Goal: Information Seeking & Learning: Compare options

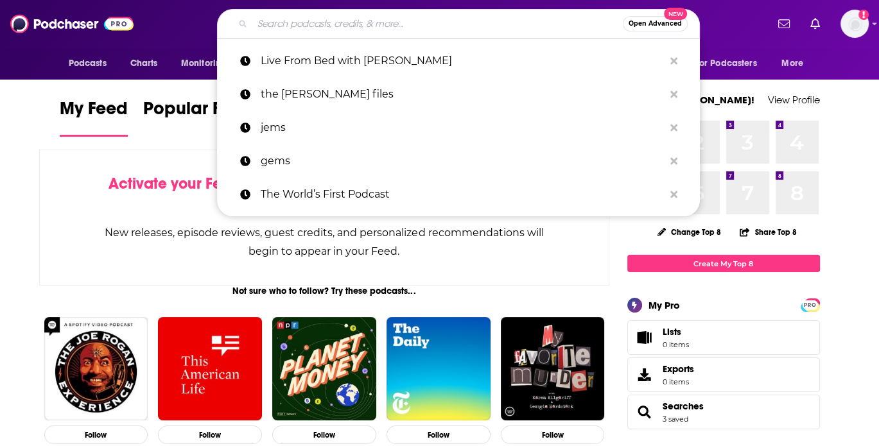
click at [416, 23] on input "Search podcasts, credits, & more..." at bounding box center [437, 23] width 370 height 21
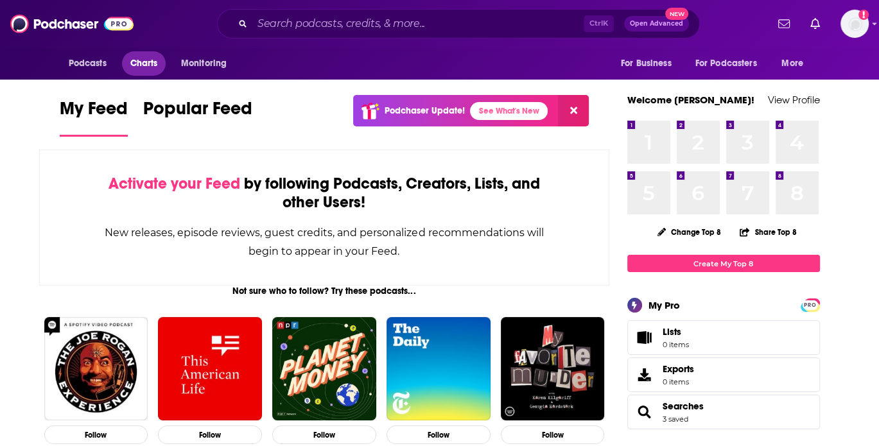
click at [138, 58] on span "Charts" at bounding box center [144, 64] width 28 height 18
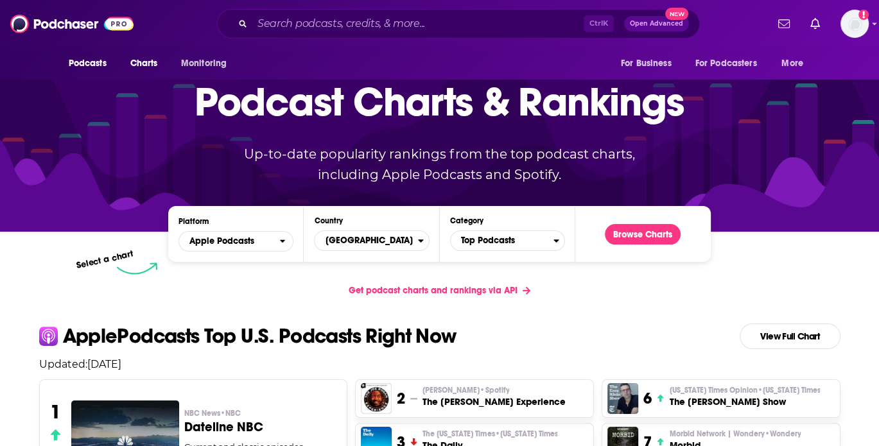
scroll to position [128, 0]
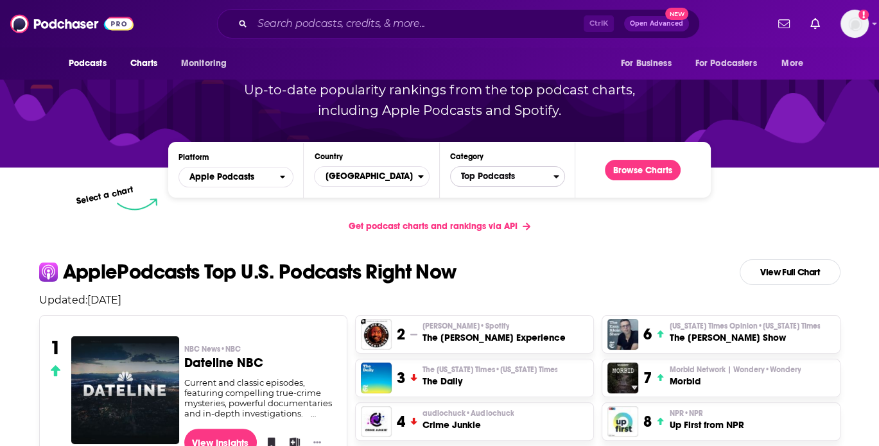
click at [517, 180] on span "Top Podcasts" at bounding box center [502, 177] width 103 height 22
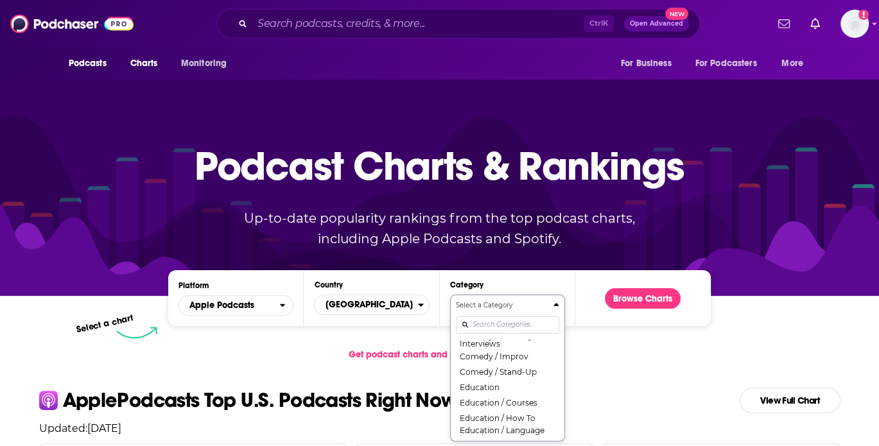
scroll to position [102, 0]
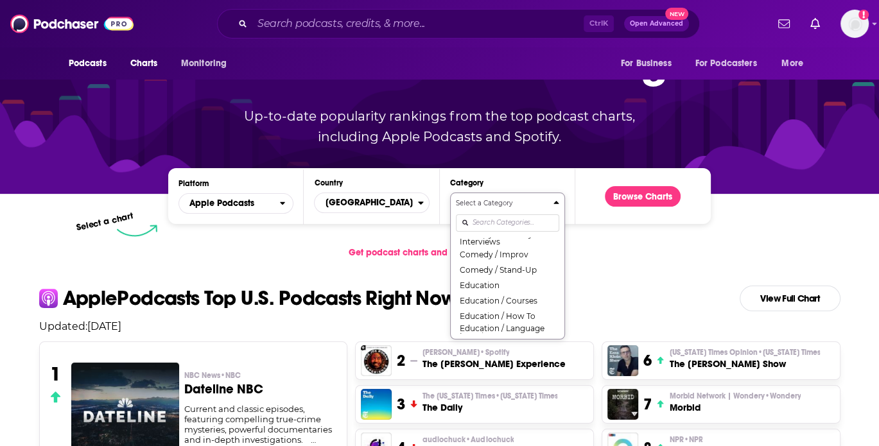
click at [487, 320] on div "Select a Category Top Podcasts Arts Arts / Books Arts / Design Arts / Fashion &…" at bounding box center [507, 265] width 103 height 135
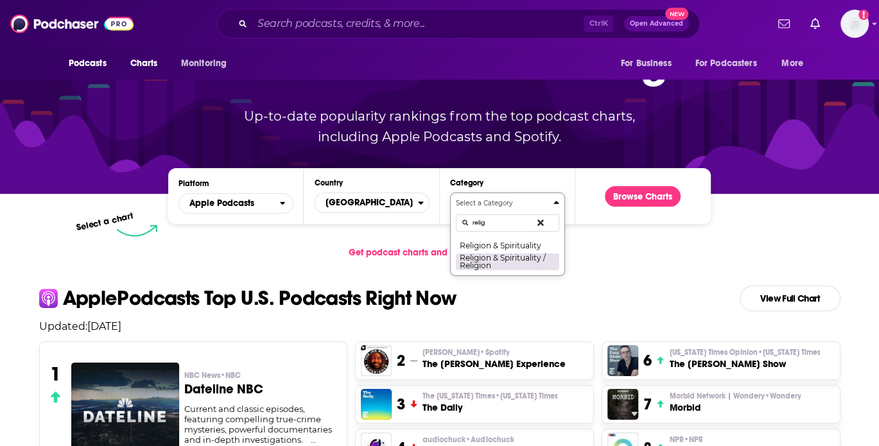
type input "relig"
click at [536, 265] on button "Religion & Spirituality / Religion" at bounding box center [507, 261] width 103 height 17
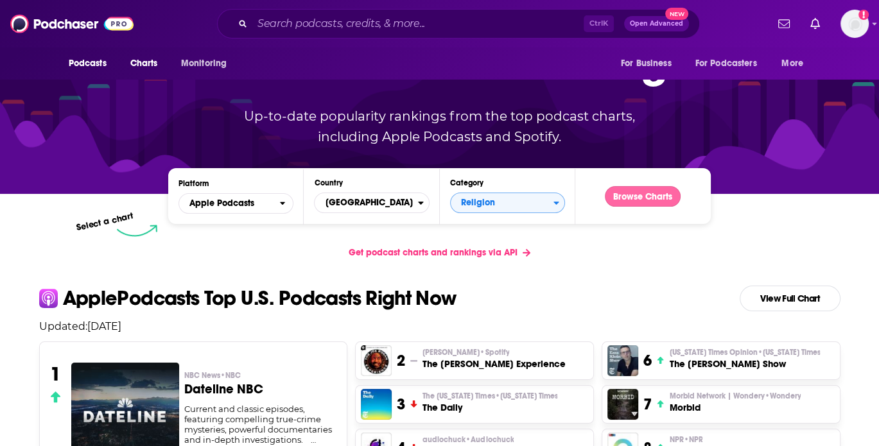
click at [629, 197] on button "Browse Charts" at bounding box center [643, 196] width 76 height 21
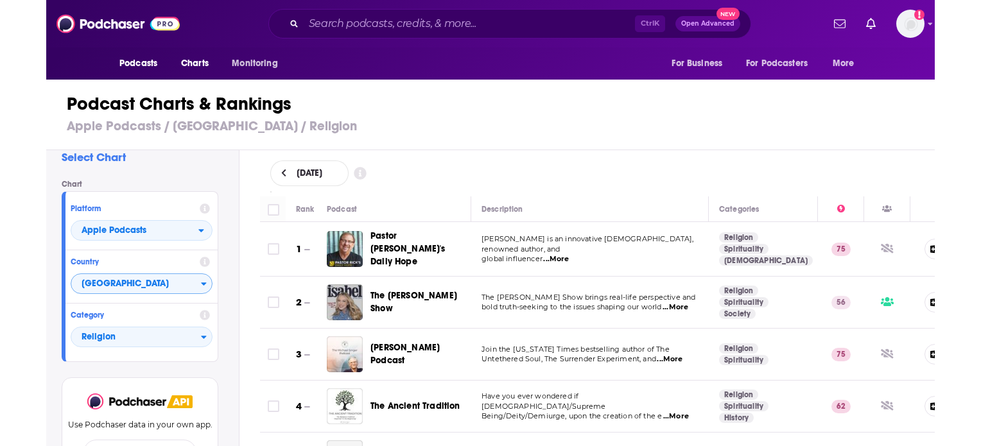
scroll to position [29, 0]
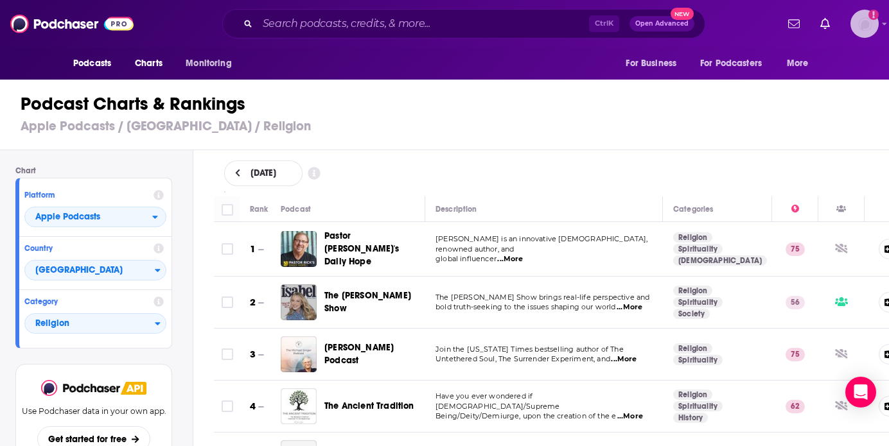
click at [878, 19] on icon "Add a profile image" at bounding box center [873, 15] width 10 height 10
click at [878, 22] on icon "Show profile menu" at bounding box center [884, 24] width 5 height 8
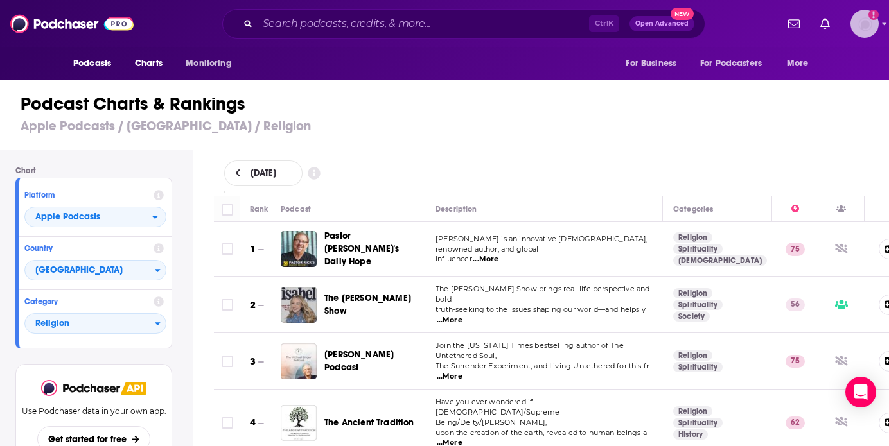
click at [878, 26] on img "Logged in as LaurenKenyon" at bounding box center [864, 24] width 28 height 28
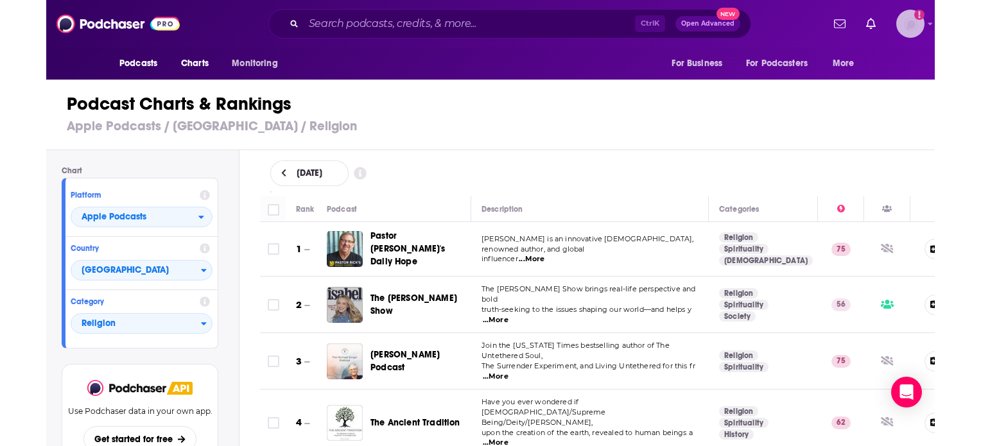
scroll to position [0, 0]
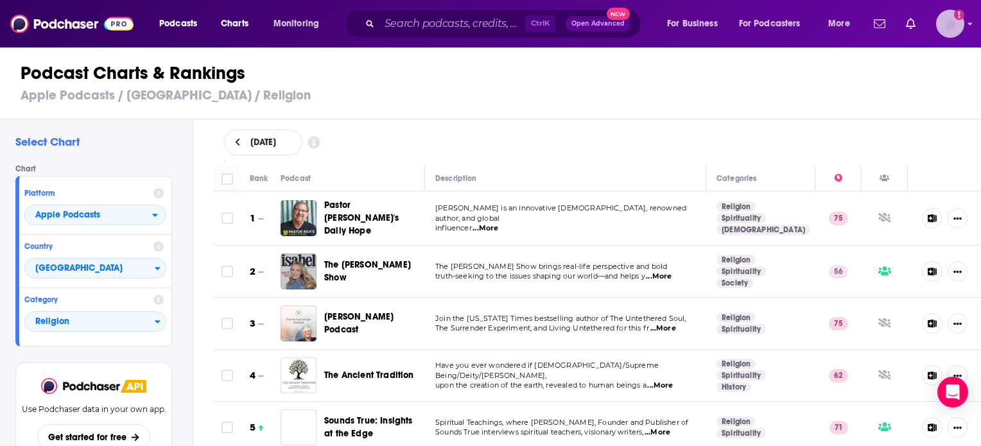
click at [878, 25] on icon "Show profile menu" at bounding box center [970, 24] width 5 height 8
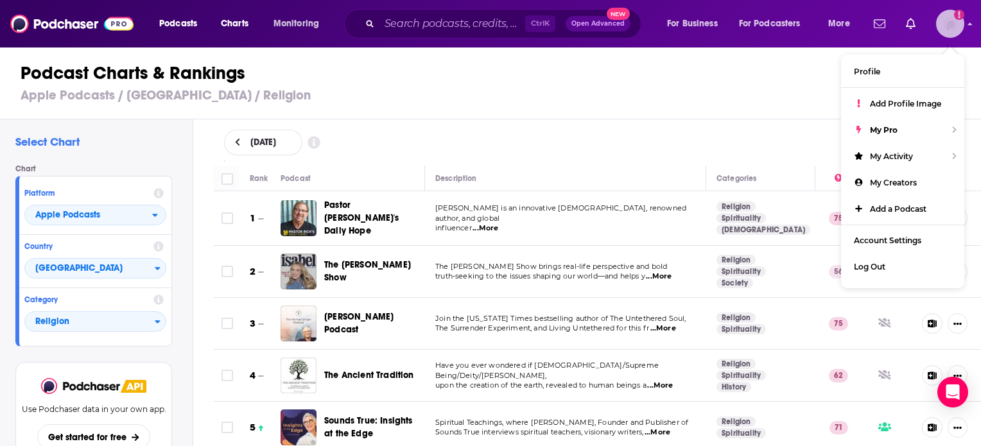
click at [878, 25] on icon "Show profile menu" at bounding box center [970, 24] width 5 height 8
click at [516, 146] on div "[DATE]" at bounding box center [597, 143] width 747 height 26
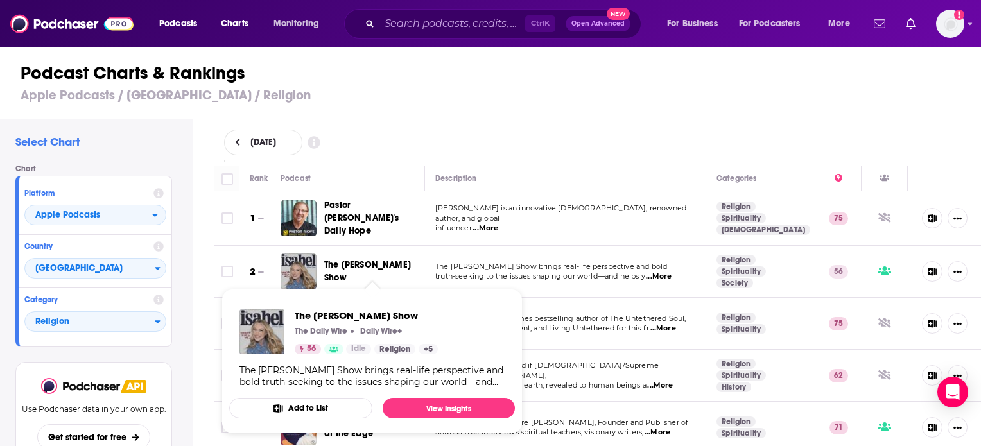
click at [362, 320] on span "The [PERSON_NAME] Show" at bounding box center [366, 315] width 143 height 12
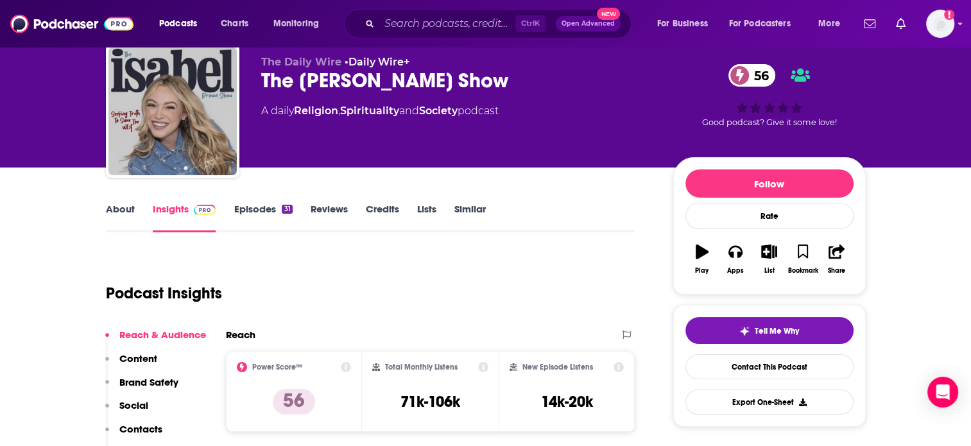
scroll to position [64, 0]
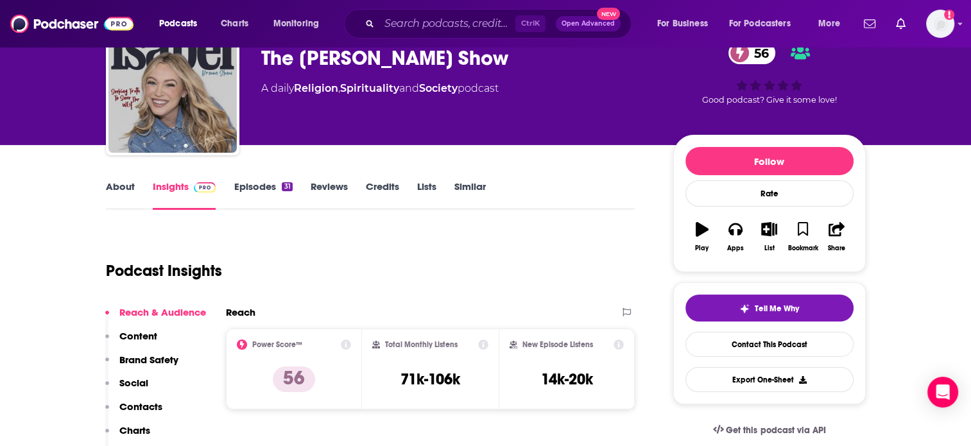
click at [265, 184] on link "Episodes 31" at bounding box center [263, 195] width 58 height 30
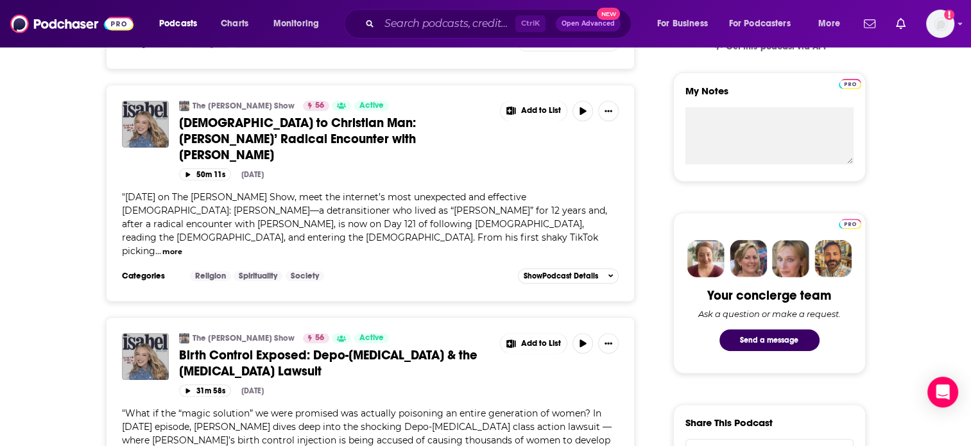
scroll to position [449, 0]
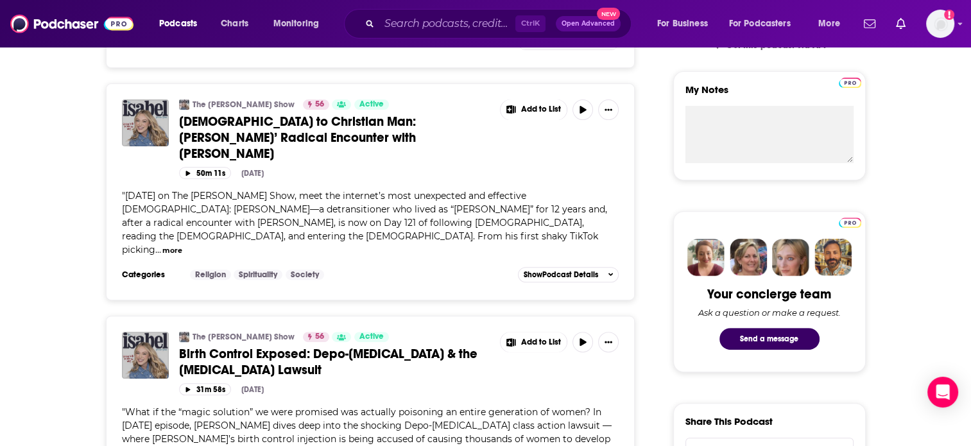
click at [162, 245] on button "more" at bounding box center [172, 250] width 20 height 11
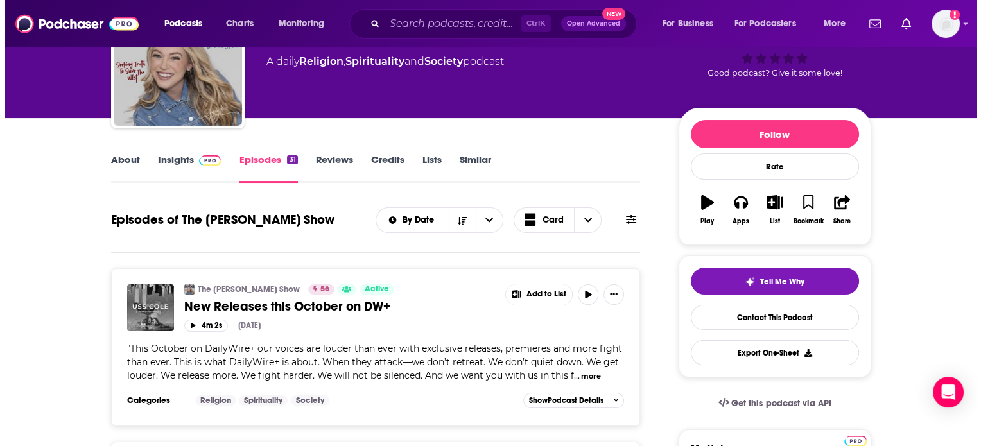
scroll to position [0, 0]
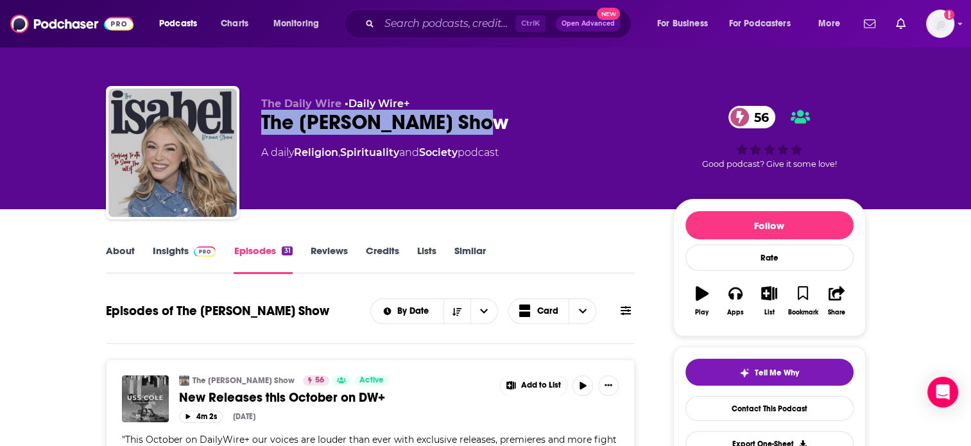
drag, startPoint x: 483, startPoint y: 121, endPoint x: 251, endPoint y: 123, distance: 231.8
click at [251, 123] on div "The Daily Wire • Daily Wire+ The [PERSON_NAME] Show 56 A daily Religion , Spiri…" at bounding box center [486, 155] width 760 height 139
copy h2 "The [PERSON_NAME] Show"
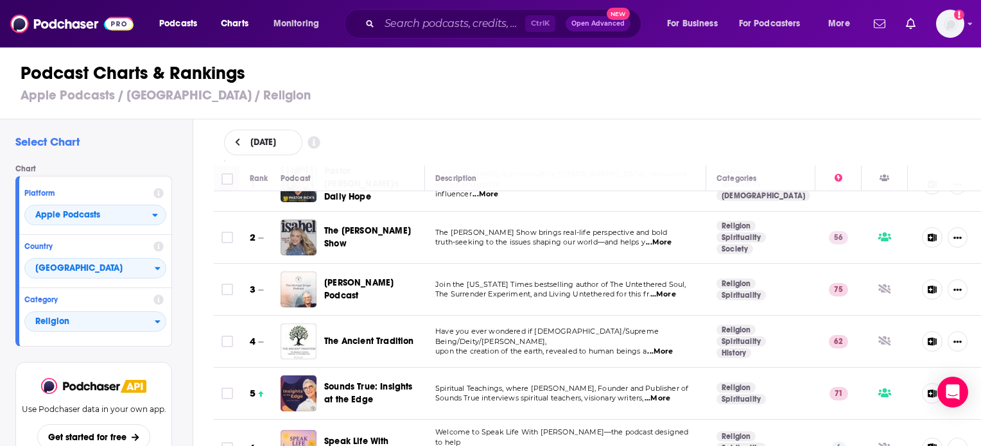
scroll to position [64, 0]
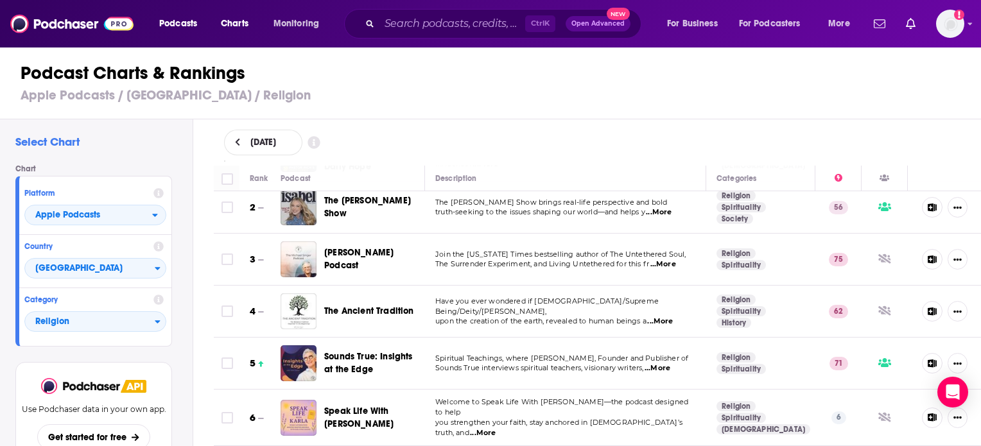
click at [663, 263] on span "...More" at bounding box center [663, 264] width 26 height 10
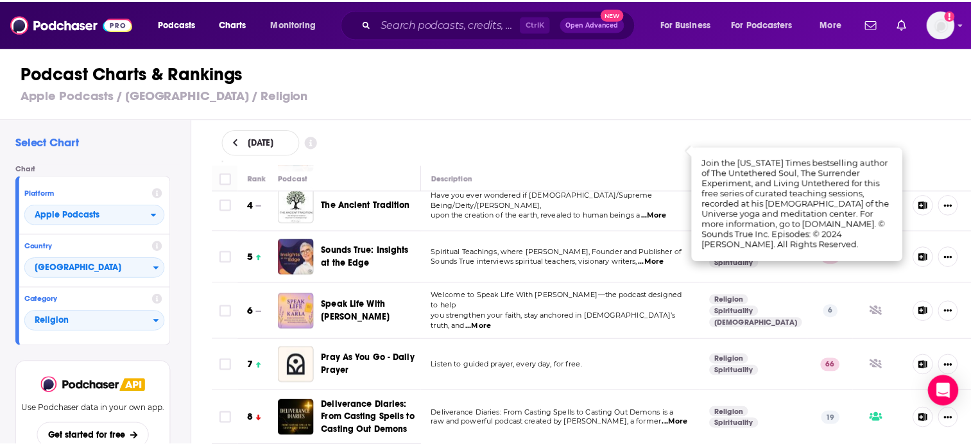
scroll to position [193, 0]
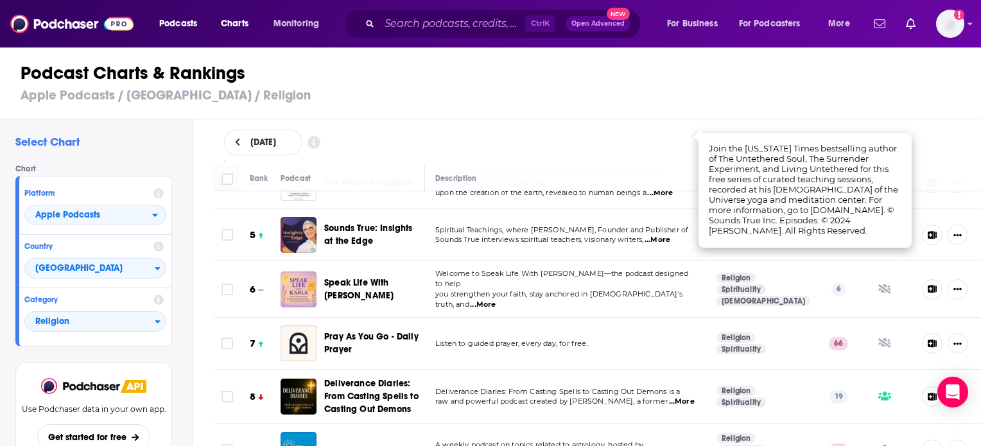
click at [496, 300] on span "...More" at bounding box center [483, 305] width 26 height 10
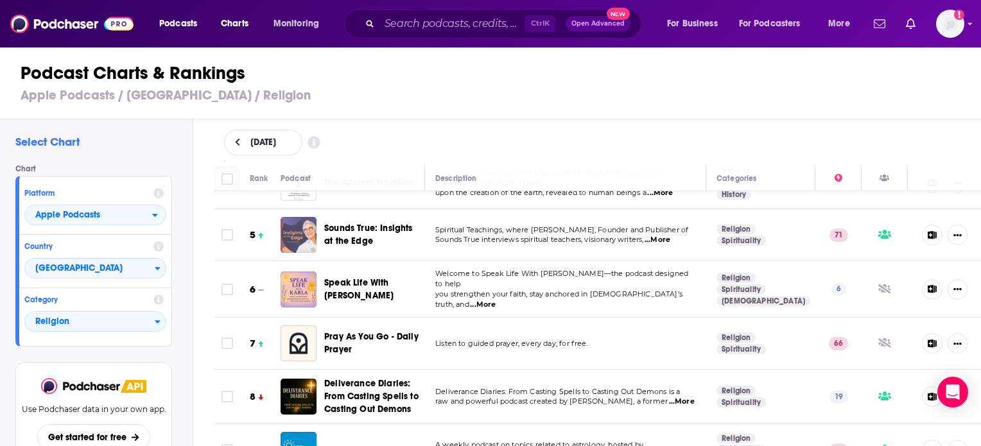
click at [297, 234] on img "Sounds True: Insights at the Edge" at bounding box center [299, 235] width 36 height 36
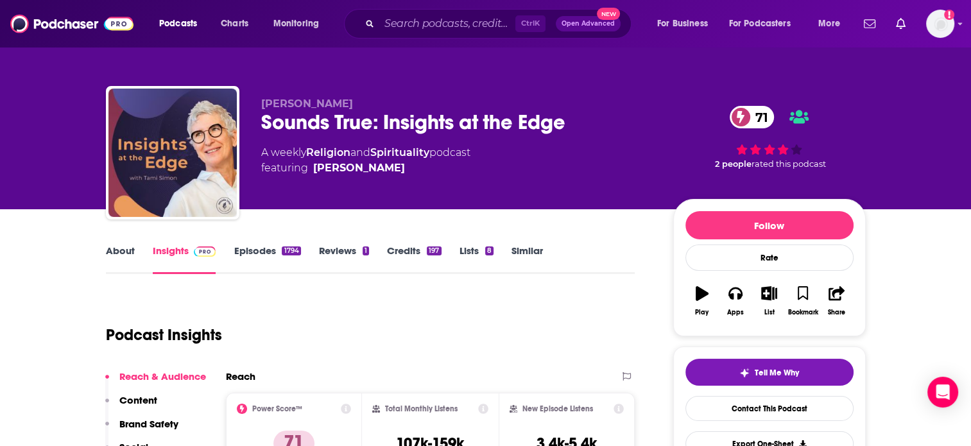
click at [258, 254] on link "Episodes 1794" at bounding box center [267, 260] width 67 height 30
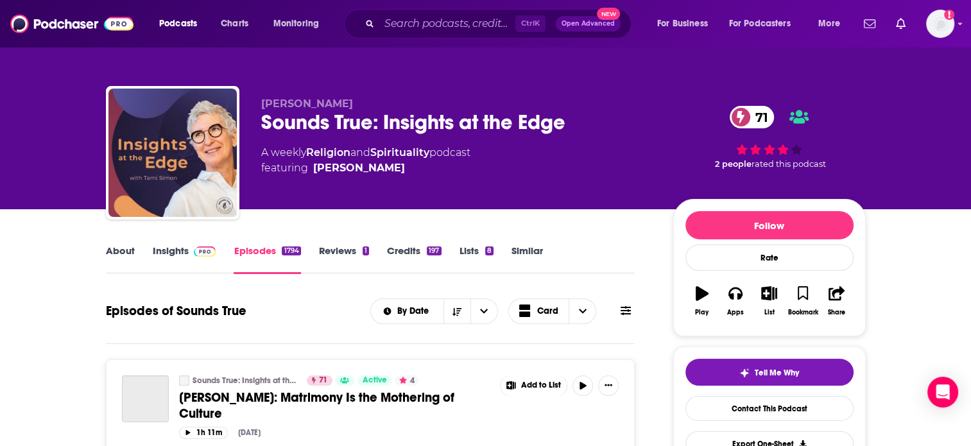
scroll to position [193, 0]
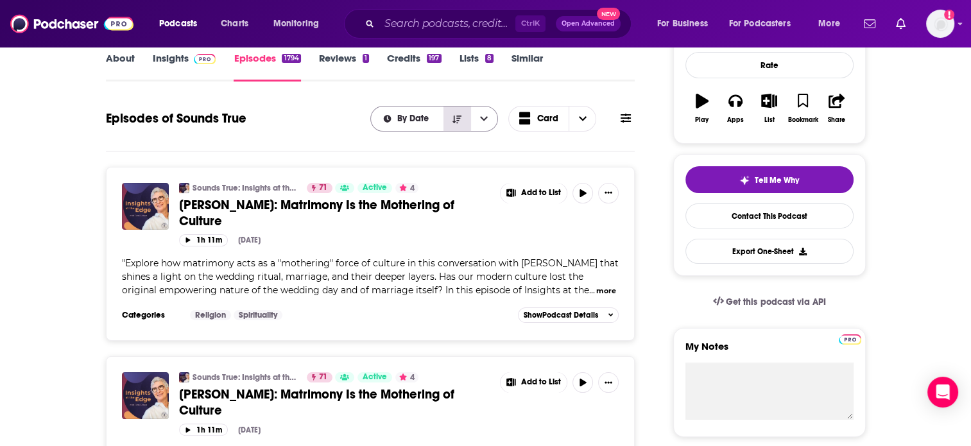
click at [463, 123] on button "Sort Direction" at bounding box center [457, 119] width 27 height 24
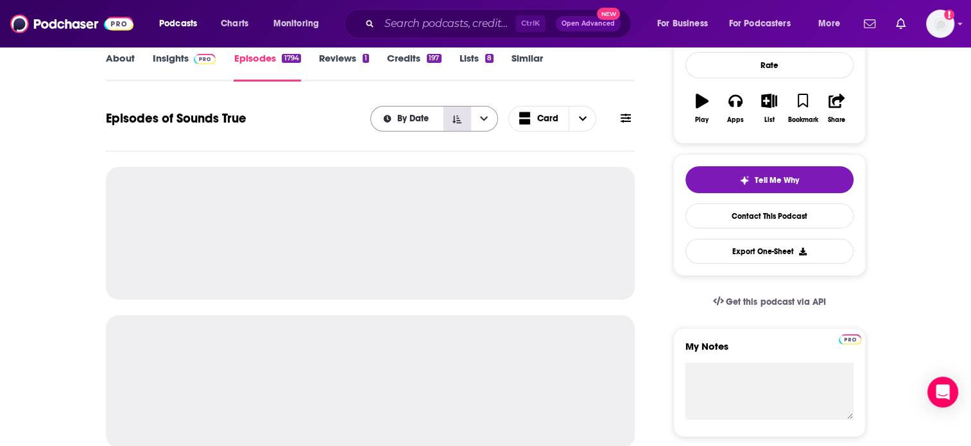
click at [463, 123] on button "Sort Direction" at bounding box center [457, 119] width 27 height 24
click at [487, 123] on button "open menu" at bounding box center [484, 119] width 27 height 24
click at [487, 123] on button "close menu" at bounding box center [484, 119] width 27 height 24
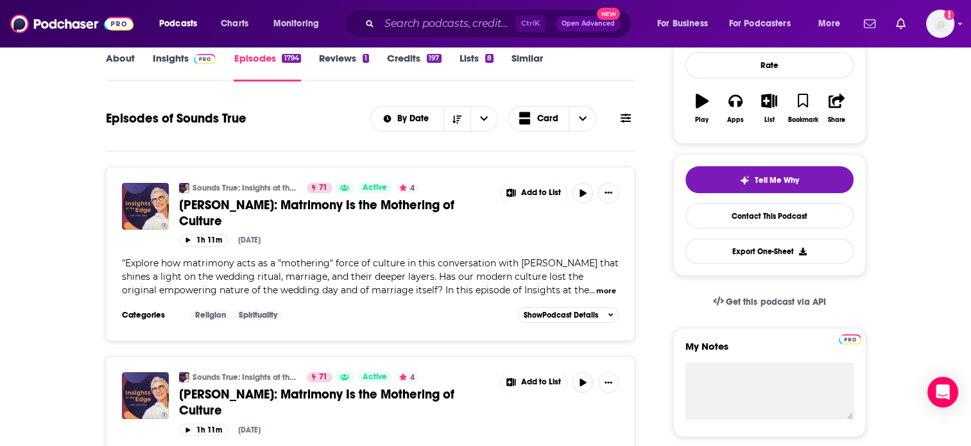
click at [631, 120] on button at bounding box center [626, 118] width 18 height 13
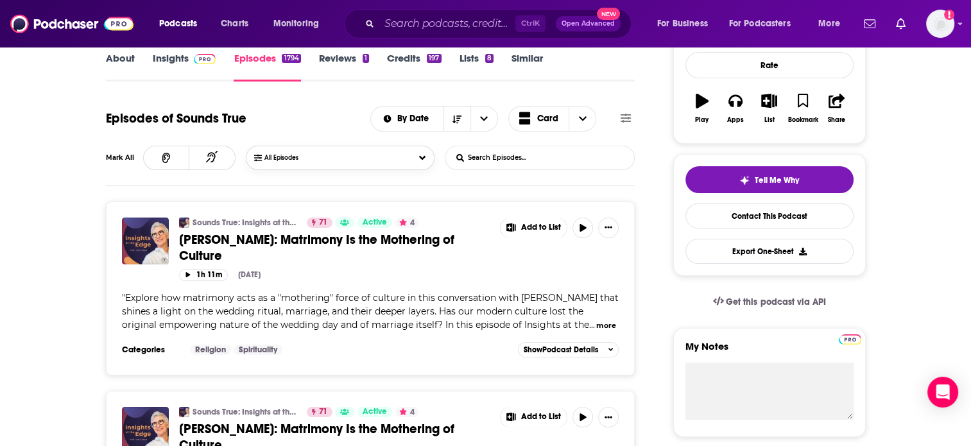
click at [406, 164] on button "All Episodes" at bounding box center [340, 158] width 189 height 24
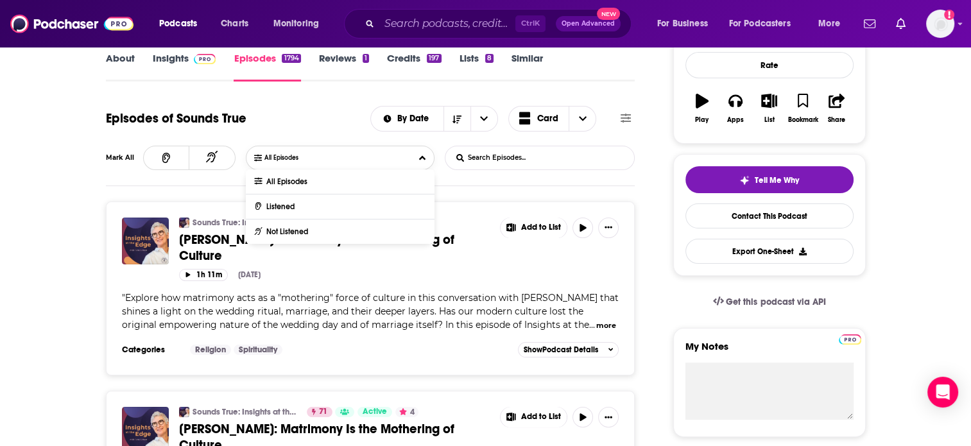
click at [406, 164] on button "All Episodes" at bounding box center [340, 158] width 189 height 24
click at [586, 180] on div "Episodes of Sounds True By Date Card Mark All All Episodes All Episodes Listene…" at bounding box center [371, 144] width 530 height 84
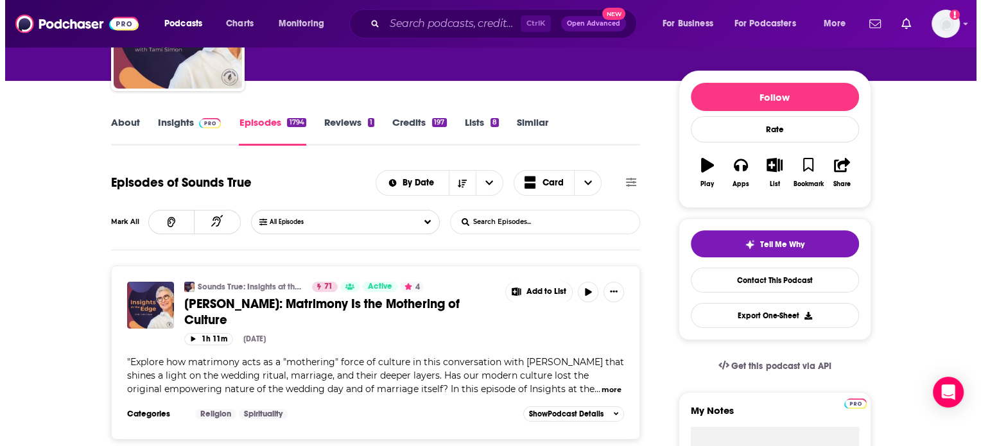
scroll to position [0, 0]
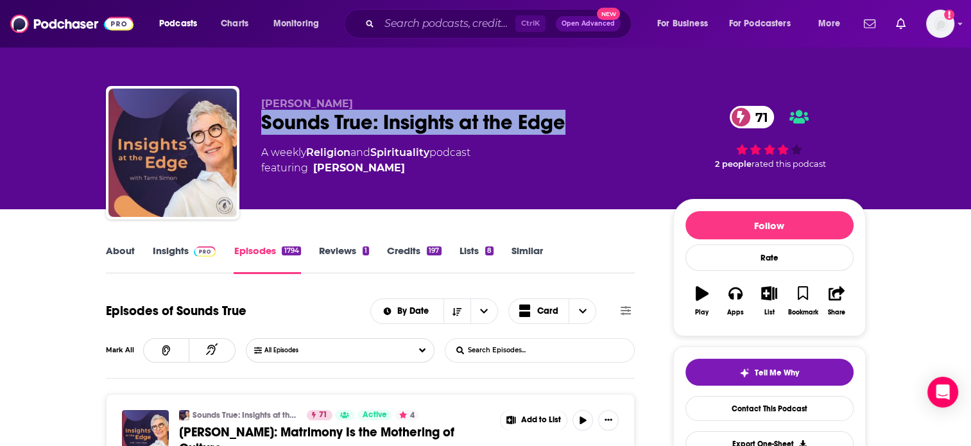
drag, startPoint x: 573, startPoint y: 125, endPoint x: 256, endPoint y: 133, distance: 316.6
click at [256, 133] on div "[PERSON_NAME] Sounds True: Insights at the Edge 71 A weekly Religion and Spirit…" at bounding box center [486, 155] width 760 height 139
copy h2 "Sounds True: Insights at the Edge"
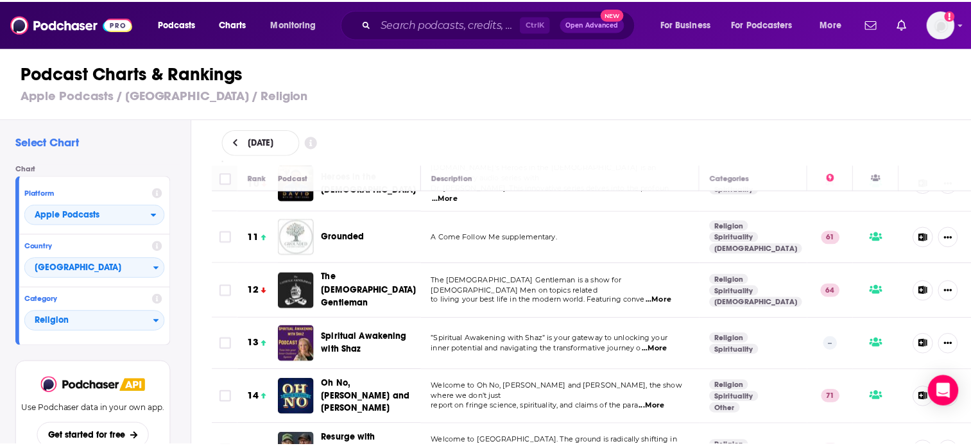
scroll to position [578, 0]
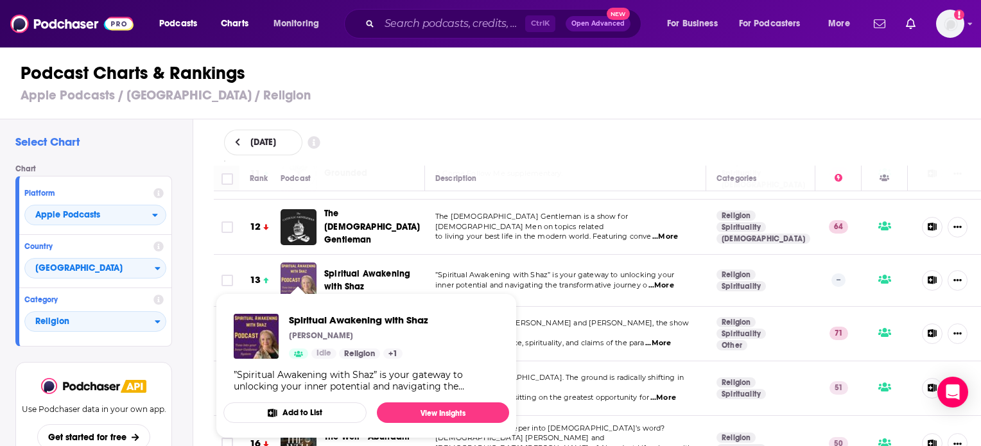
click at [298, 263] on img "Spiritual Awakening with Shaz" at bounding box center [299, 281] width 36 height 36
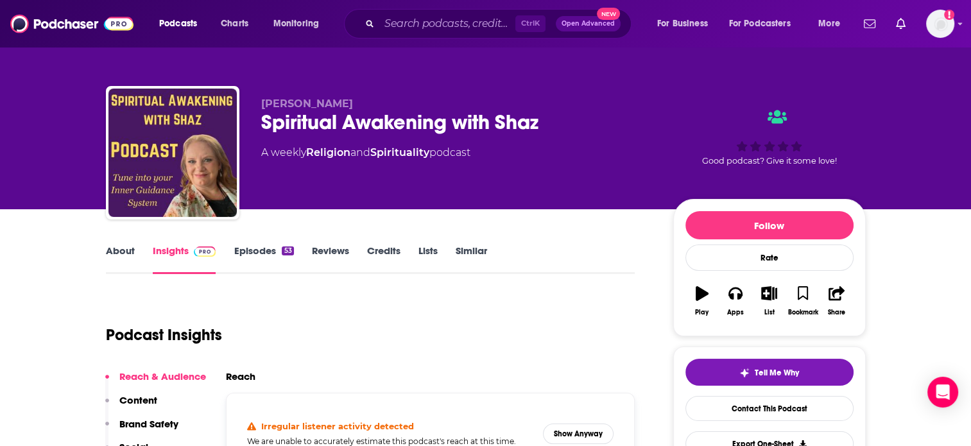
click at [110, 254] on link "About" at bounding box center [120, 260] width 29 height 30
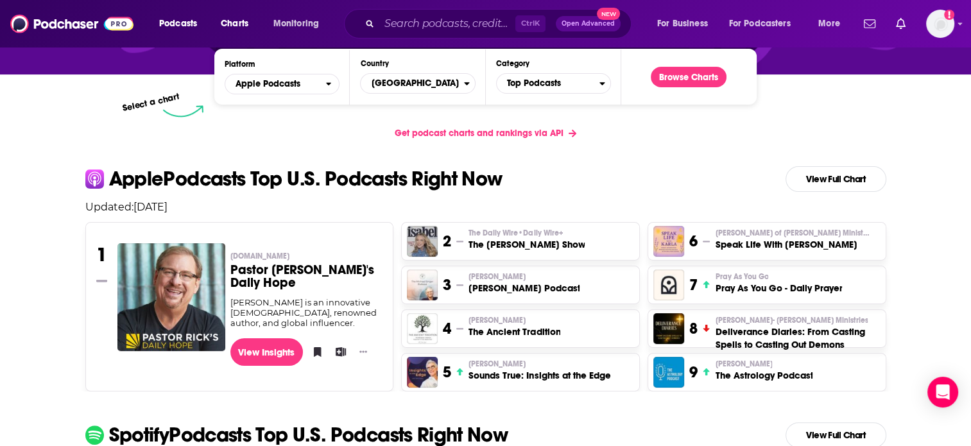
scroll to position [257, 0]
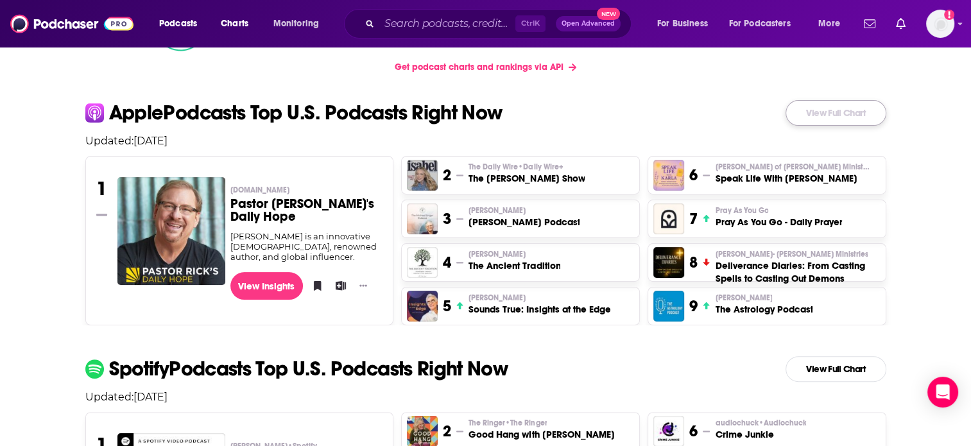
click at [840, 103] on link "View Full Chart" at bounding box center [836, 113] width 101 height 26
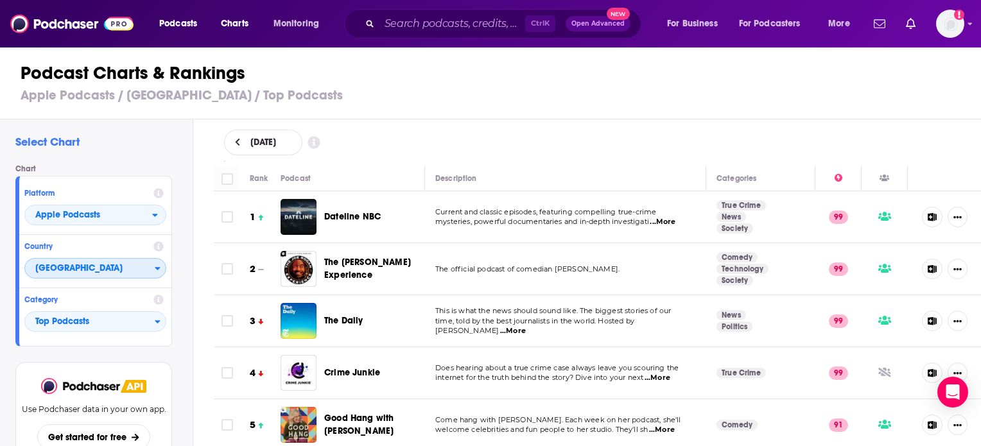
drag, startPoint x: 98, startPoint y: 269, endPoint x: 111, endPoint y: 267, distance: 13.6
click at [111, 267] on span "[GEOGRAPHIC_DATA]" at bounding box center [90, 269] width 130 height 22
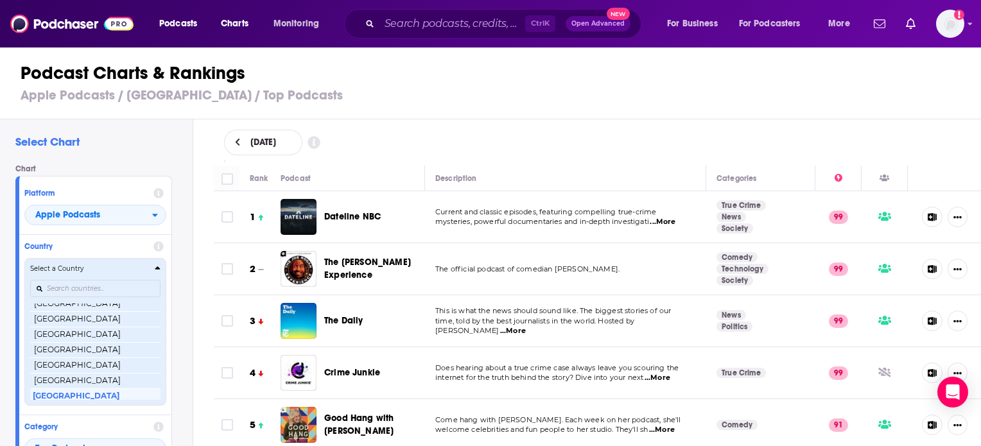
scroll to position [2477, 0]
click at [156, 270] on icon "Countries" at bounding box center [158, 268] width 6 height 9
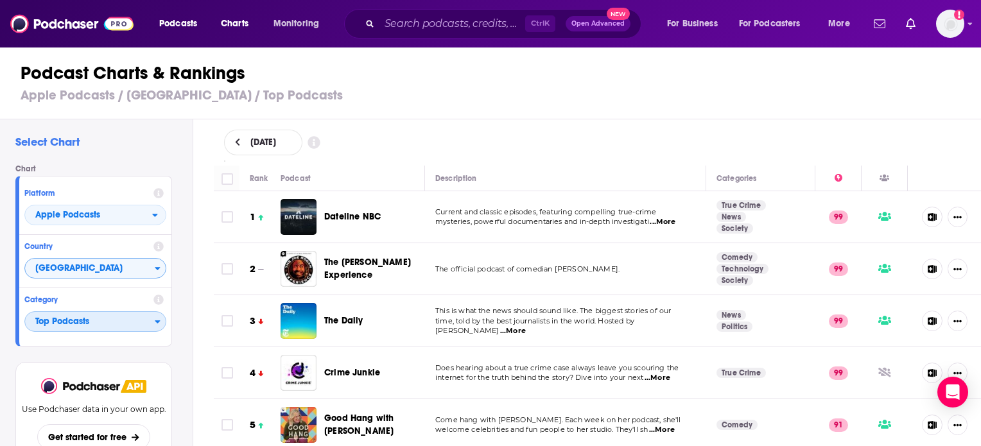
click at [134, 326] on span "Top Podcasts" at bounding box center [90, 322] width 130 height 22
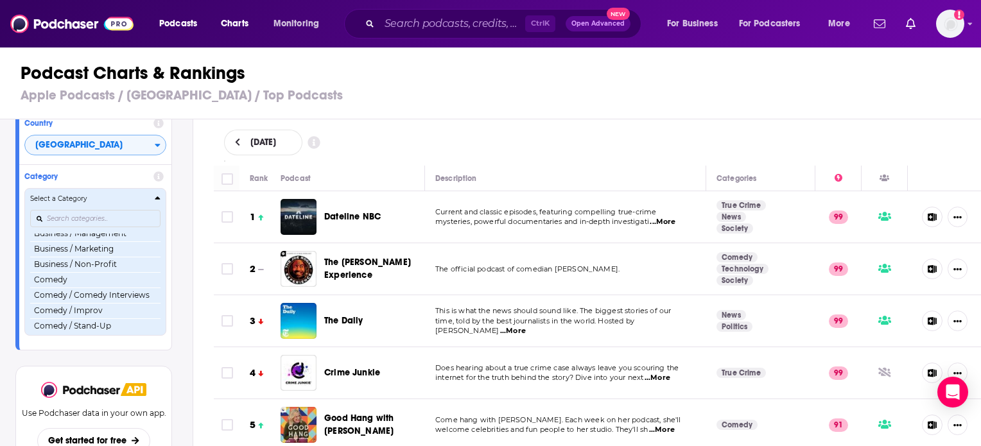
scroll to position [642, 0]
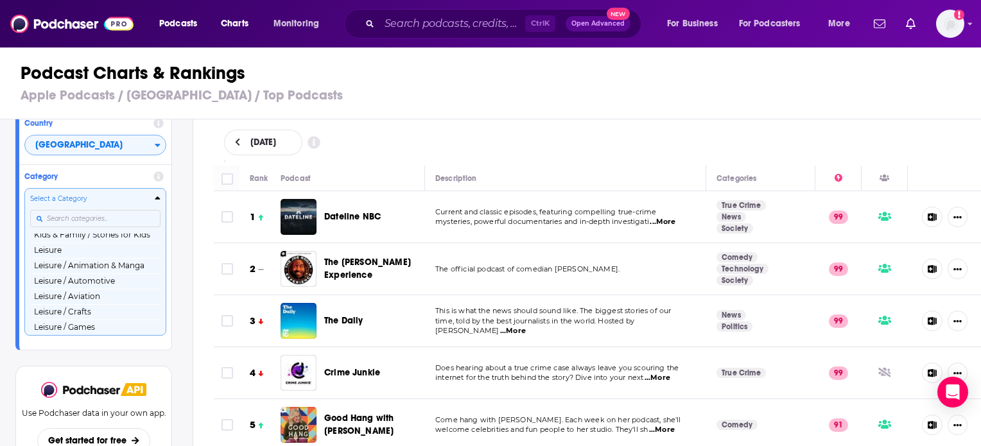
click at [85, 223] on div "Platform Apple Podcasts Country [GEOGRAPHIC_DATA] Category Select a Category To…" at bounding box center [93, 201] width 157 height 297
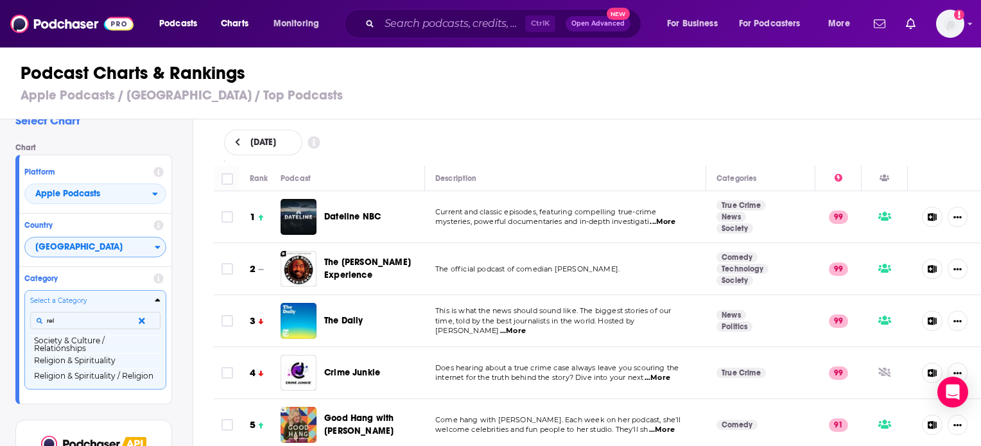
scroll to position [0, 0]
type input "rel"
click at [85, 371] on button "Religion & Spirituality / Religion" at bounding box center [95, 376] width 130 height 15
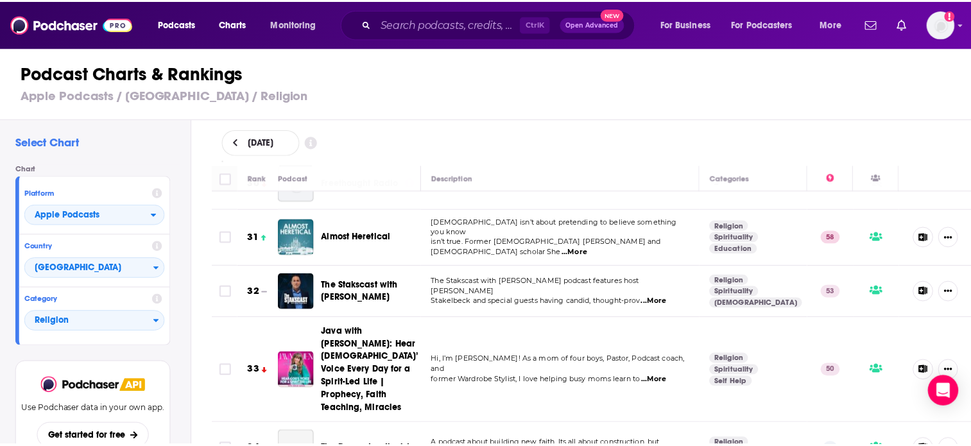
scroll to position [1605, 0]
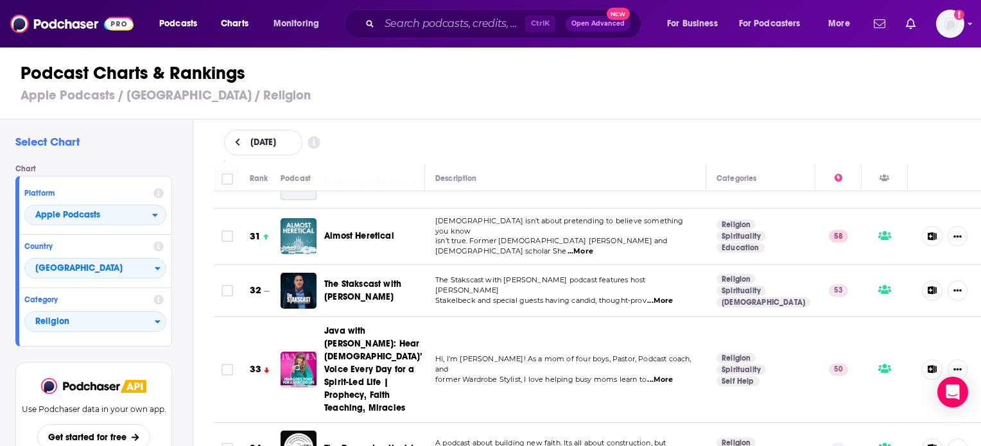
click at [342, 324] on div "Podcasts Charts Monitoring Ctrl K Open Advanced New For Business For Podcasters…" at bounding box center [490, 223] width 981 height 446
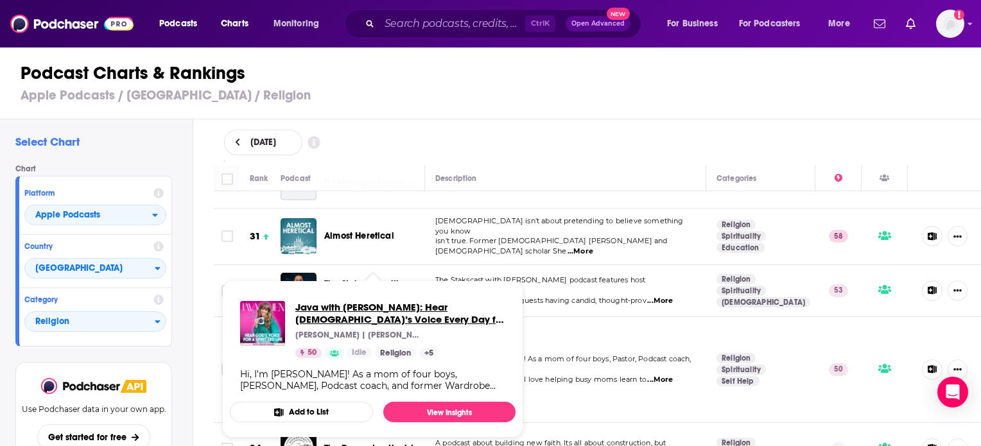
click at [302, 313] on span "Java with [PERSON_NAME]: Hear [DEMOGRAPHIC_DATA]’s Voice Every Day for a Spirit…" at bounding box center [400, 313] width 210 height 24
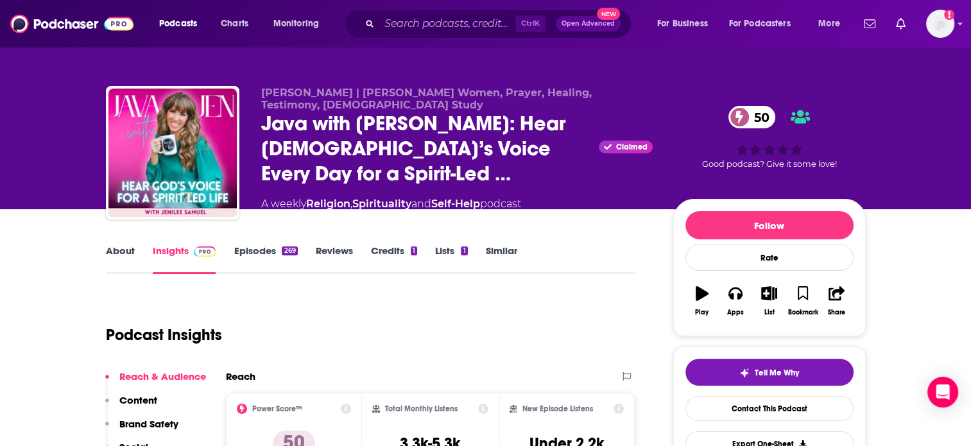
click at [110, 260] on link "About" at bounding box center [120, 260] width 29 height 30
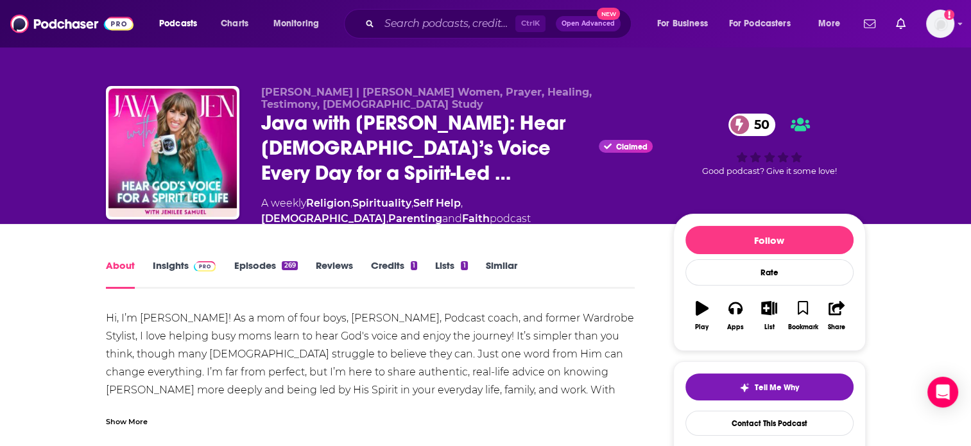
click at [254, 261] on link "Episodes 269" at bounding box center [266, 274] width 64 height 30
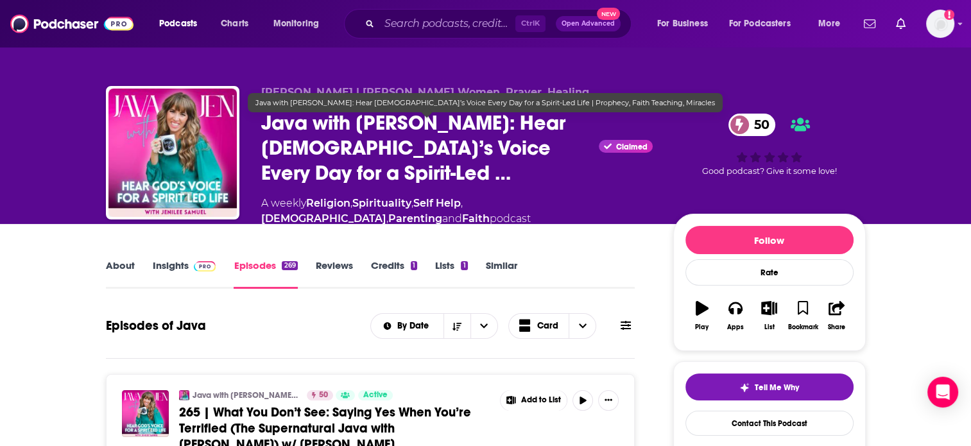
click at [514, 153] on span "Java with [PERSON_NAME]: Hear [DEMOGRAPHIC_DATA]’s Voice Every Day for a Spirit…" at bounding box center [427, 147] width 333 height 75
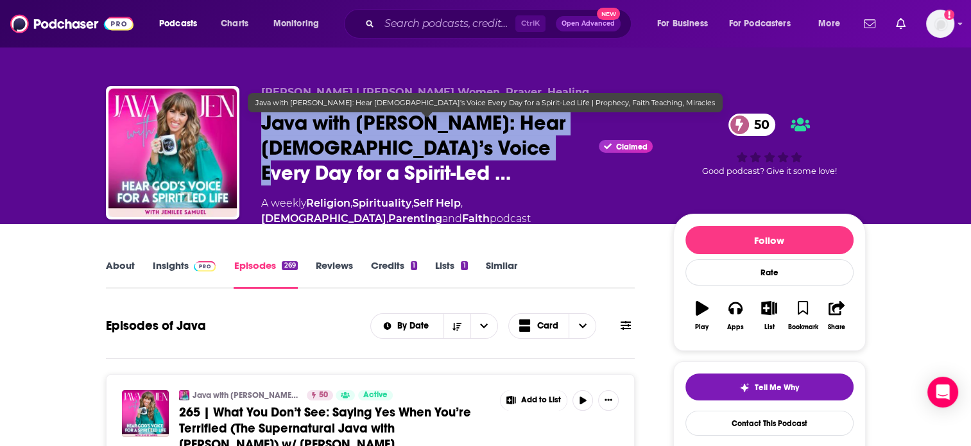
drag, startPoint x: 262, startPoint y: 123, endPoint x: 492, endPoint y: 156, distance: 232.3
click at [492, 156] on span "Java with [PERSON_NAME]: Hear [DEMOGRAPHIC_DATA]’s Voice Every Day for a Spirit…" at bounding box center [427, 147] width 333 height 75
copy h2 "Java with [PERSON_NAME]: Hear [DEMOGRAPHIC_DATA]’s Voice Every Day for a Spirit…"
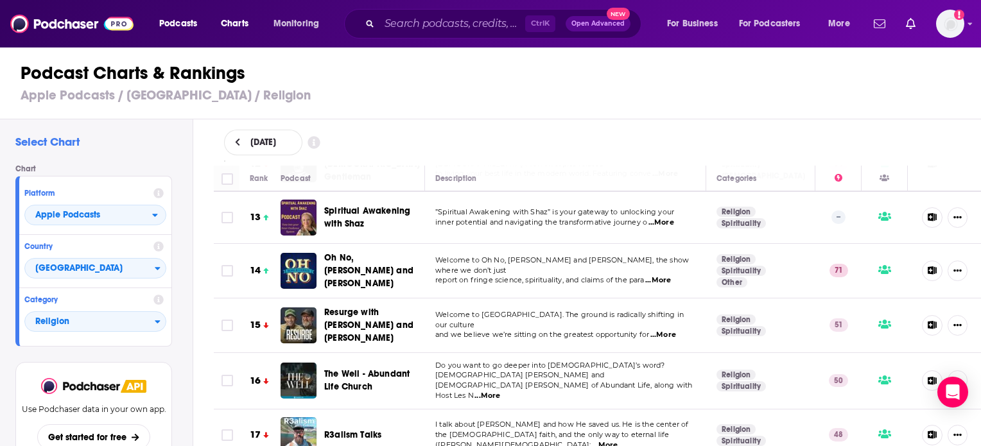
scroll to position [706, 0]
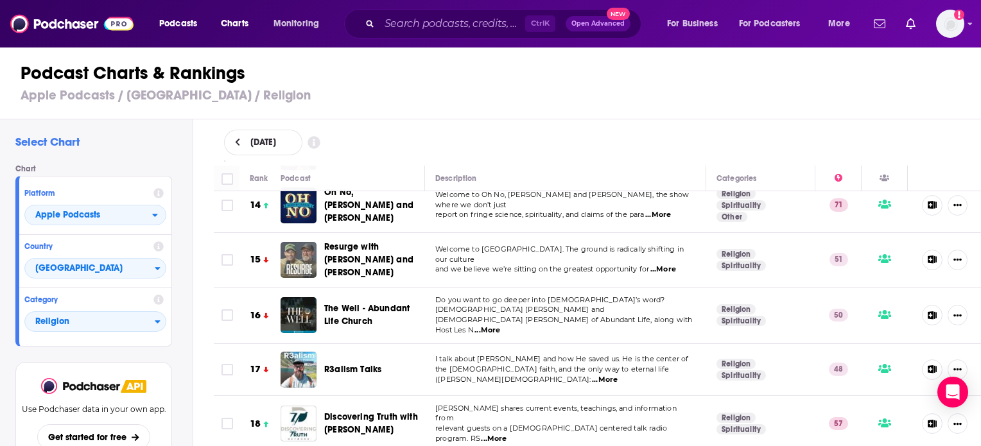
click at [297, 242] on img "Resurge with Josh Howerton and Josh McPherson" at bounding box center [299, 260] width 36 height 36
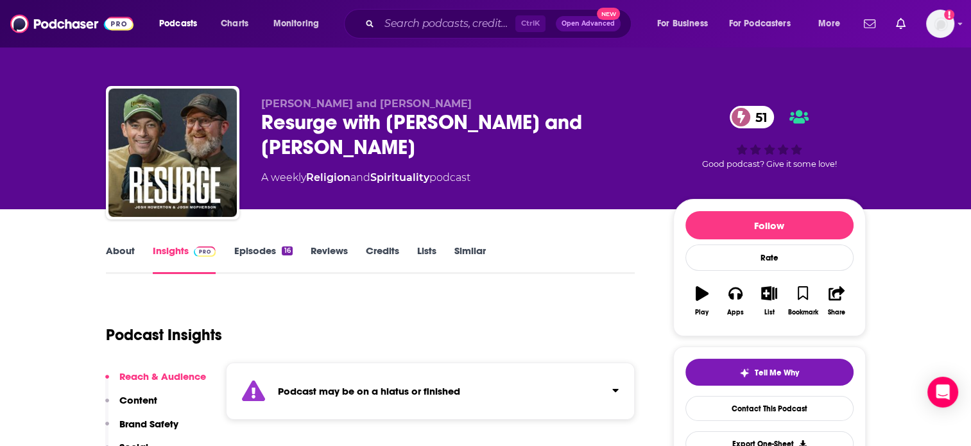
click at [123, 252] on link "About" at bounding box center [120, 260] width 29 height 30
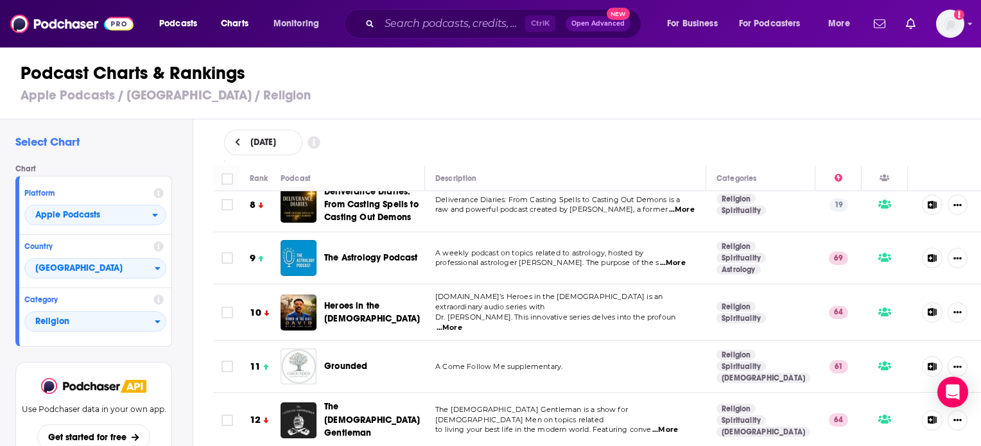
scroll to position [385, 0]
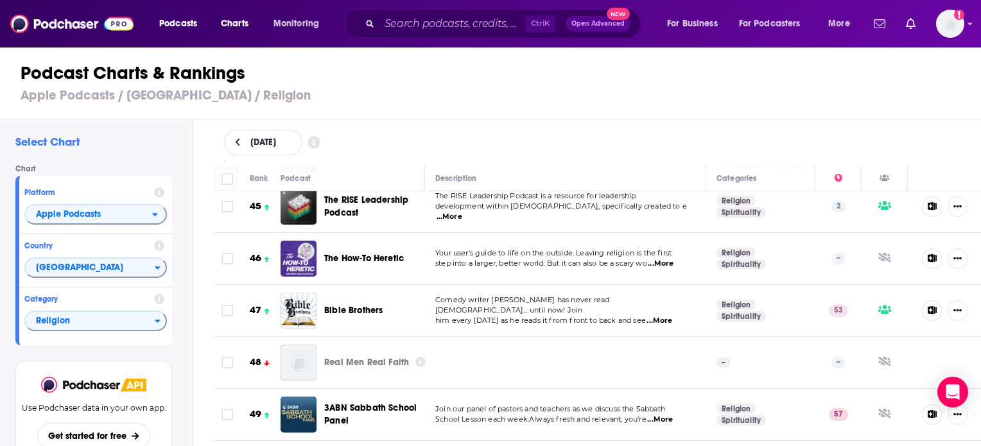
scroll to position [2568, 0]
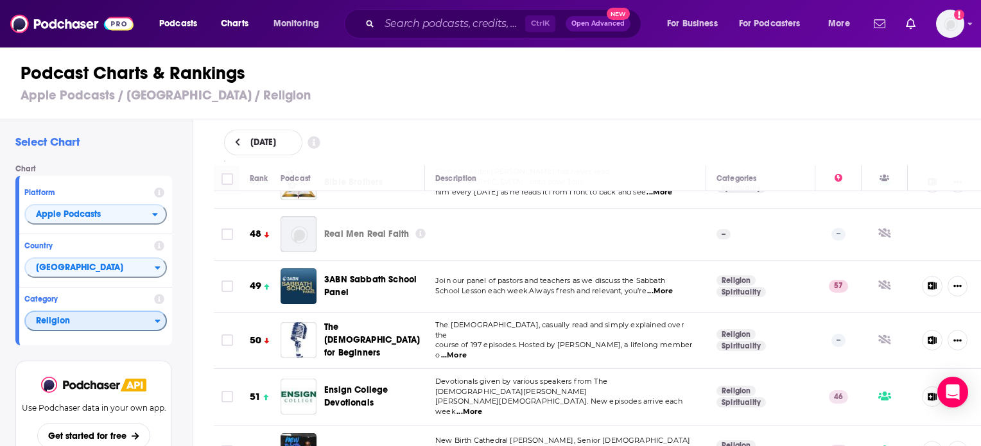
click at [117, 325] on span "Religion" at bounding box center [90, 322] width 129 height 22
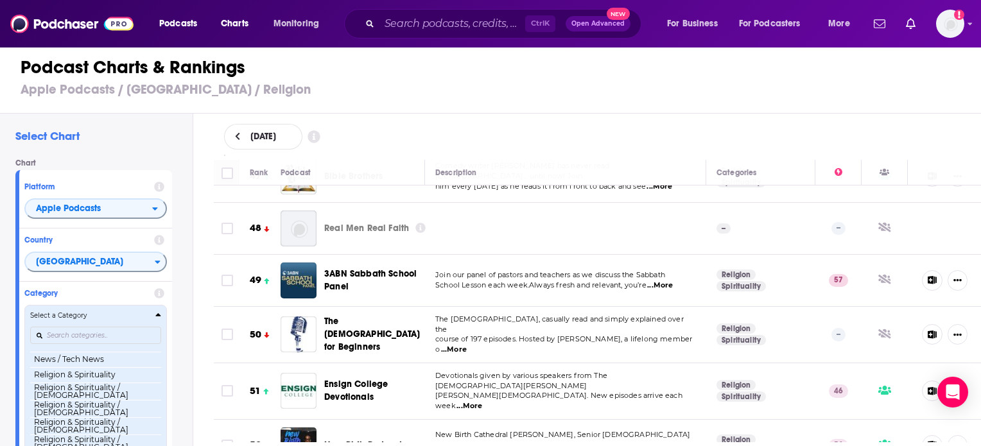
scroll to position [1004, 0]
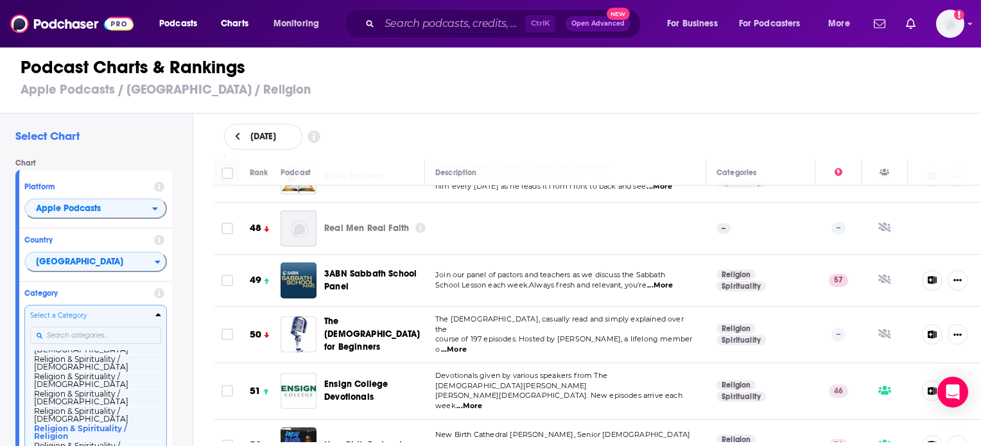
click at [112, 332] on div "Select a Category Top Podcasts Arts Arts / Books Arts / Design Arts / Fashion &…" at bounding box center [95, 378] width 131 height 135
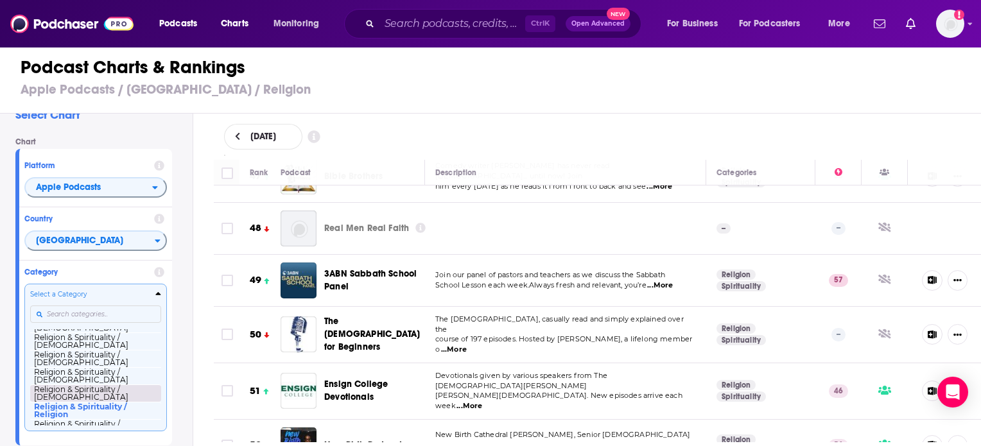
scroll to position [940, 0]
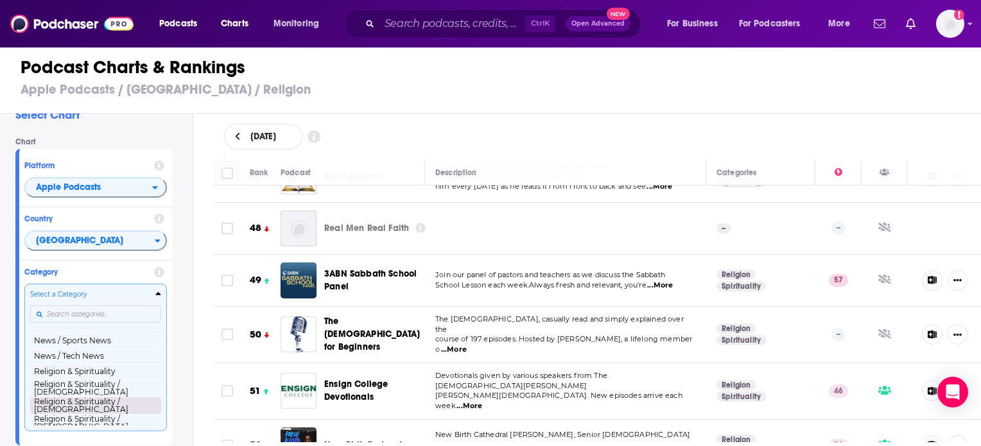
click at [87, 414] on button "Religion & Spirituality / [DEMOGRAPHIC_DATA]" at bounding box center [95, 405] width 131 height 17
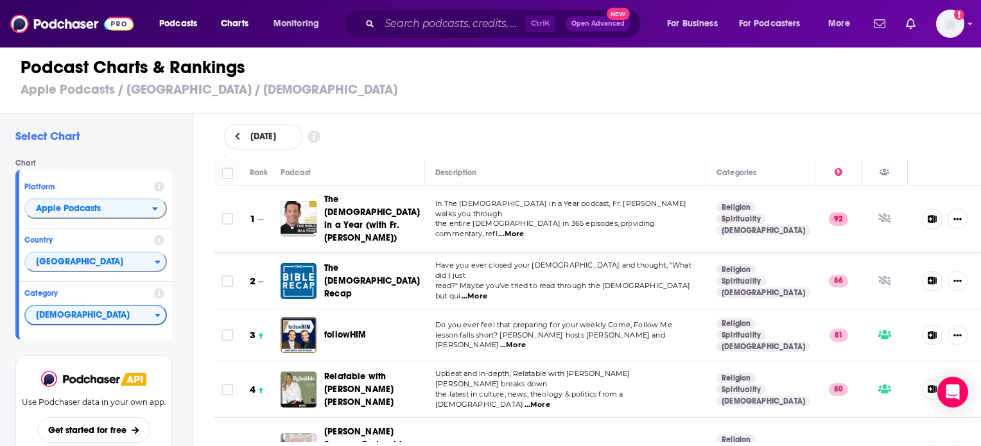
click at [524, 229] on span "...More" at bounding box center [511, 234] width 26 height 10
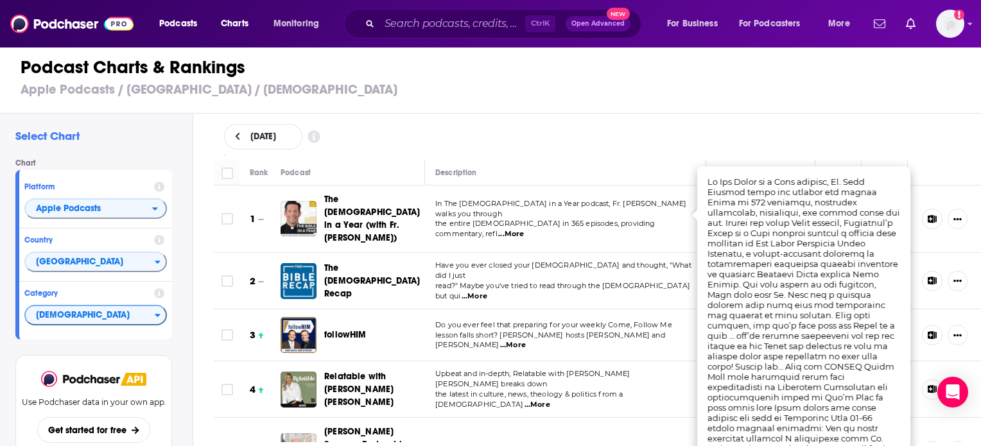
click at [580, 155] on div "[DATE]" at bounding box center [598, 137] width 788 height 46
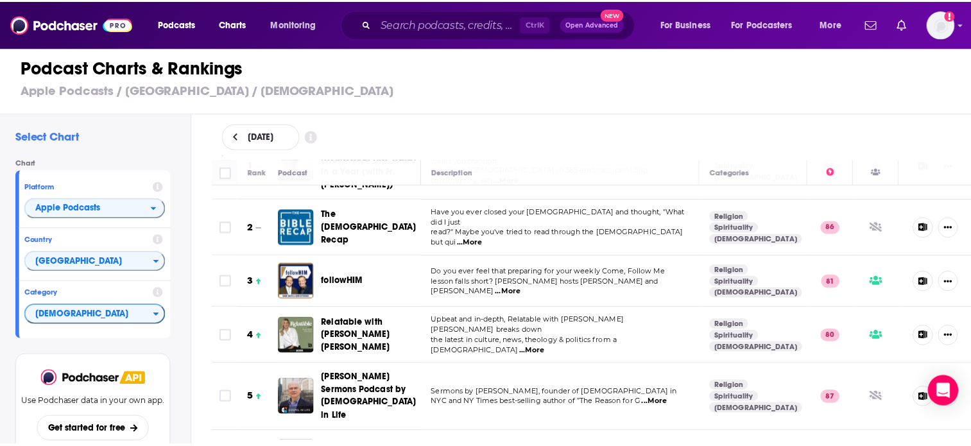
scroll to position [64, 0]
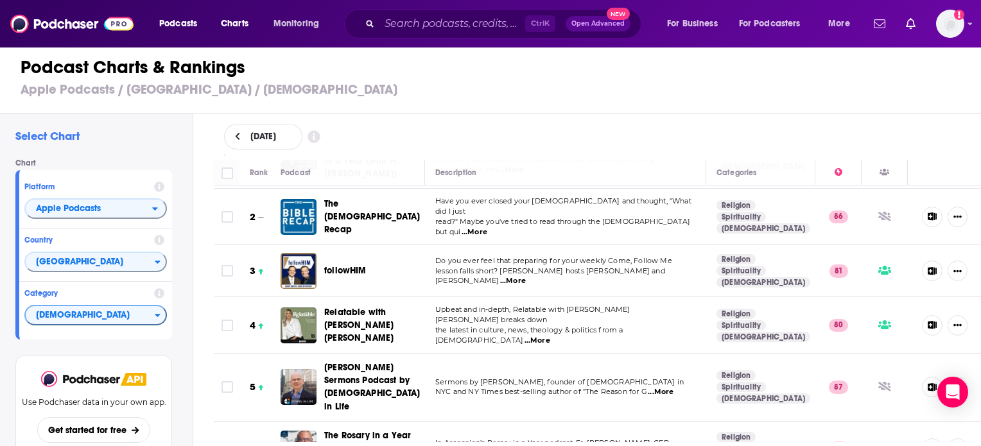
click at [550, 336] on span "...More" at bounding box center [538, 341] width 26 height 10
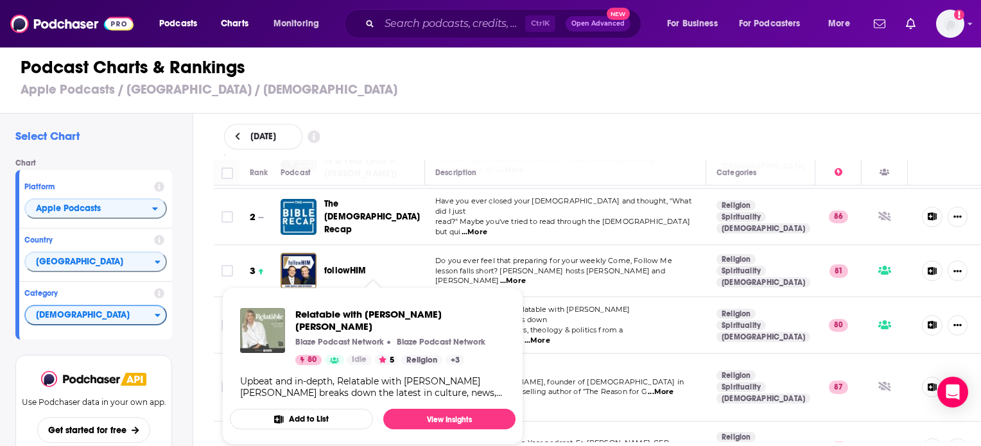
click at [269, 321] on img "Relatable with Allie Beth Stuckey" at bounding box center [262, 330] width 45 height 45
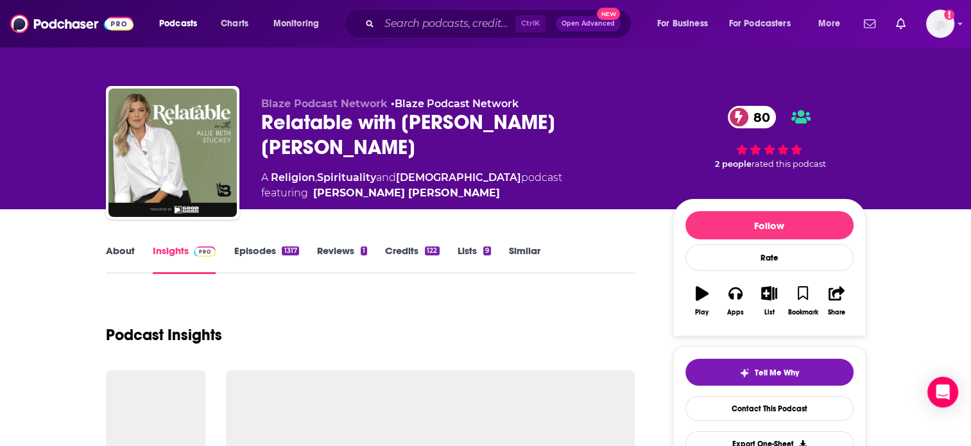
click at [240, 254] on link "Episodes 1317" at bounding box center [266, 260] width 65 height 30
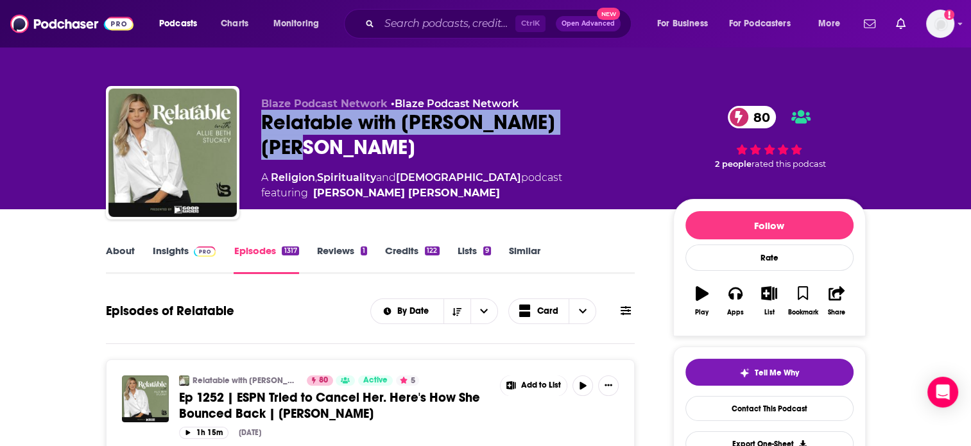
drag, startPoint x: 259, startPoint y: 119, endPoint x: 590, endPoint y: 121, distance: 330.7
click at [590, 121] on div "Blaze Podcast Network • Blaze Podcast Network Relatable with Allie Beth Stuckey…" at bounding box center [486, 155] width 760 height 139
copy h2 "Relatable with Allie Beth Stuckey"
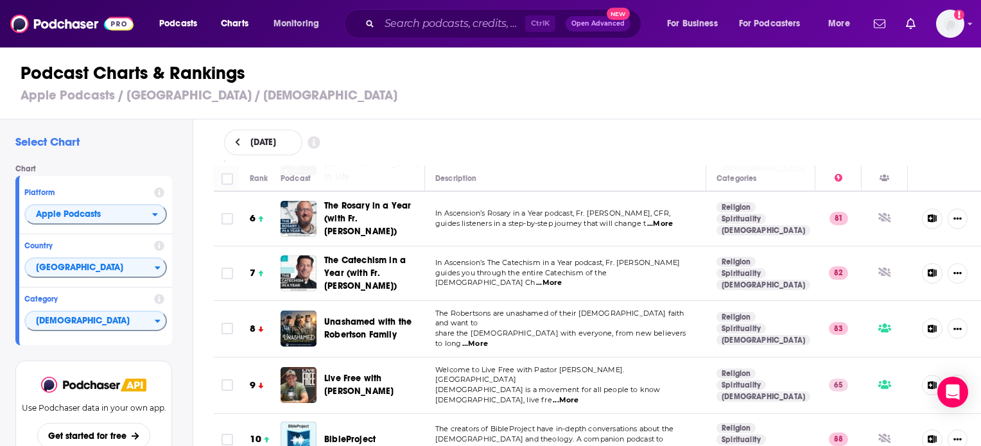
scroll to position [321, 0]
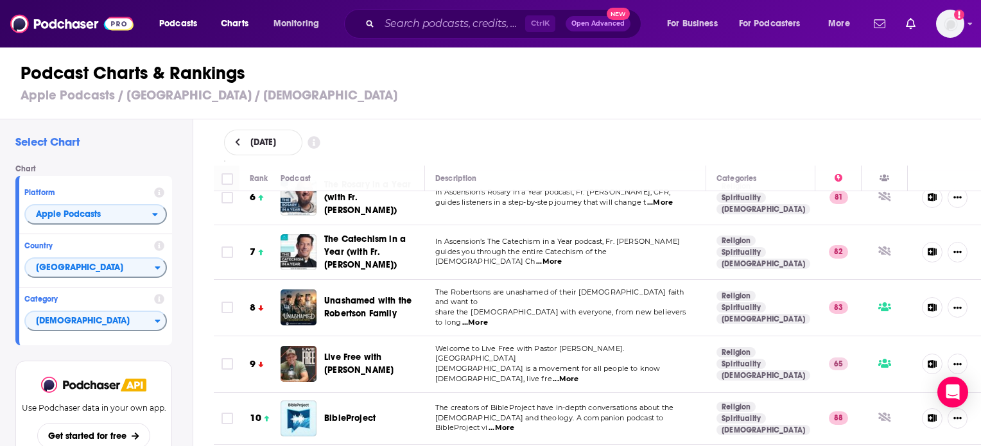
click at [578, 374] on span "...More" at bounding box center [566, 379] width 26 height 10
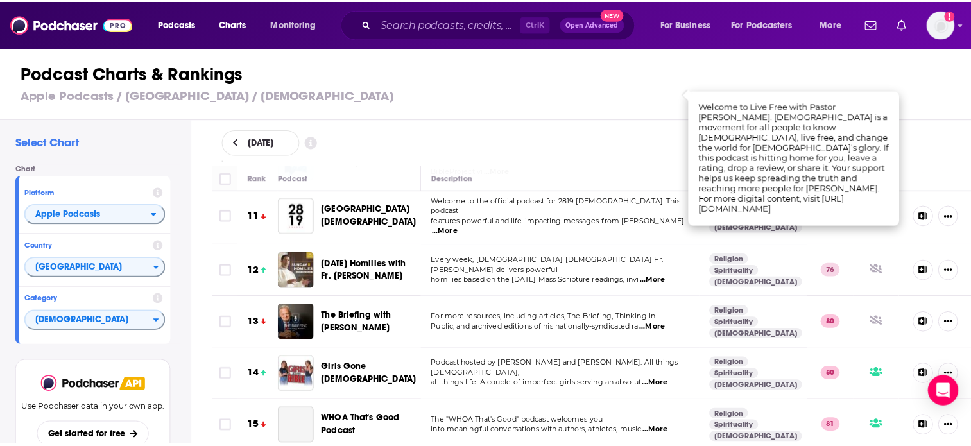
scroll to position [578, 0]
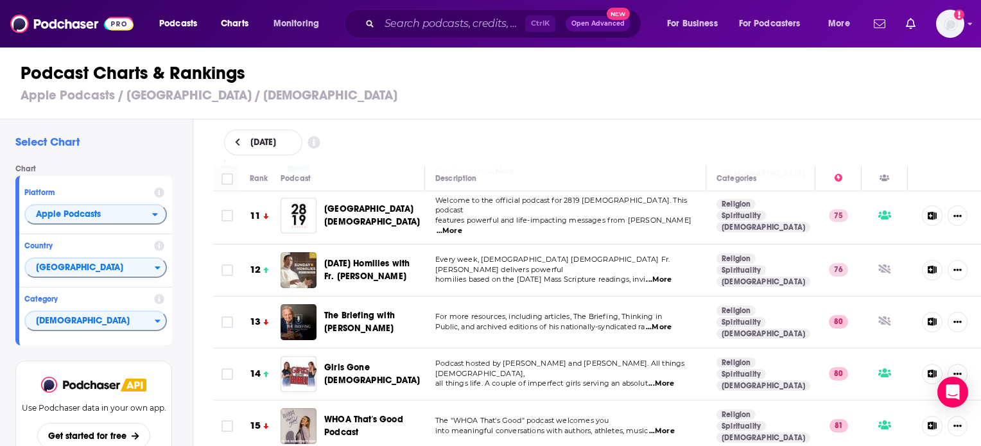
click at [659, 379] on span "...More" at bounding box center [661, 384] width 26 height 10
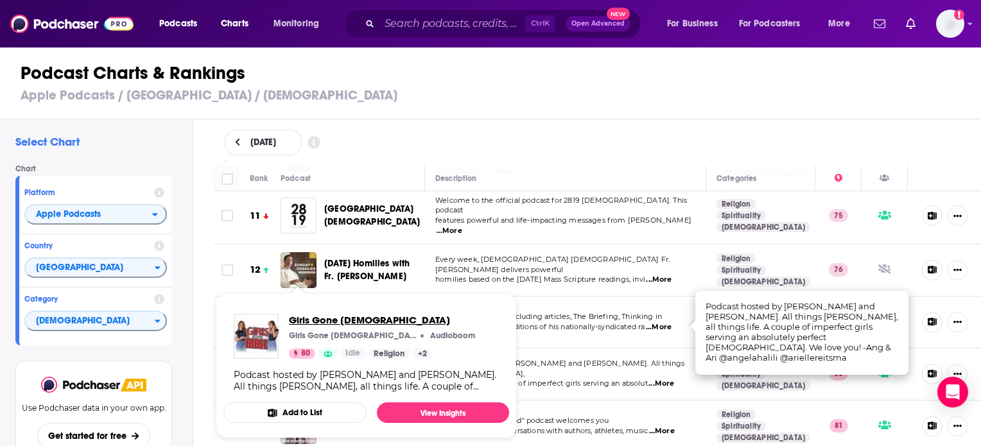
click at [306, 326] on span "Girls Gone Bible" at bounding box center [382, 320] width 186 height 12
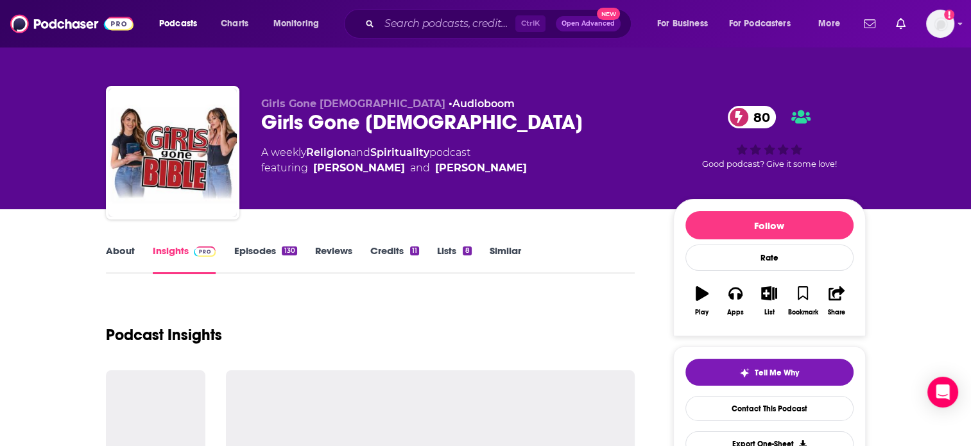
click at [244, 260] on link "Episodes 130" at bounding box center [265, 260] width 63 height 30
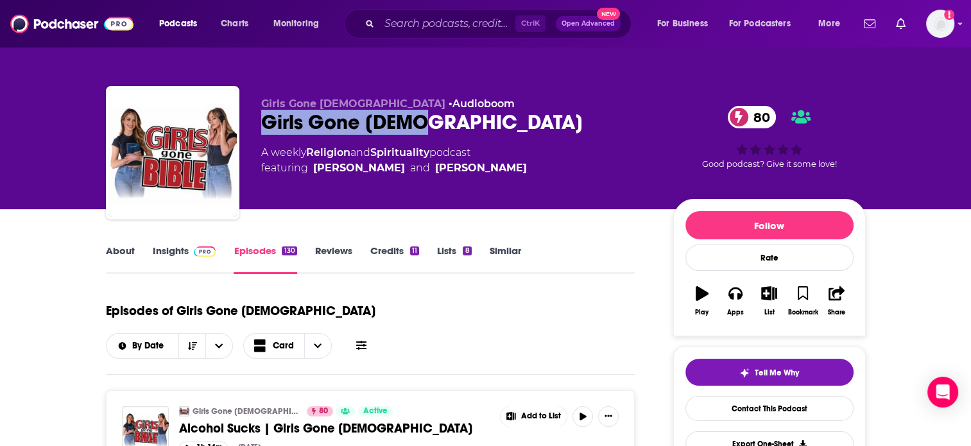
drag, startPoint x: 259, startPoint y: 120, endPoint x: 416, endPoint y: 116, distance: 156.7
click at [416, 116] on div "Girls Gone Bible • Audioboom Girls Gone Bible 80 A weekly Religion and Spiritua…" at bounding box center [486, 155] width 760 height 139
copy h2 "Girls Gone Bible"
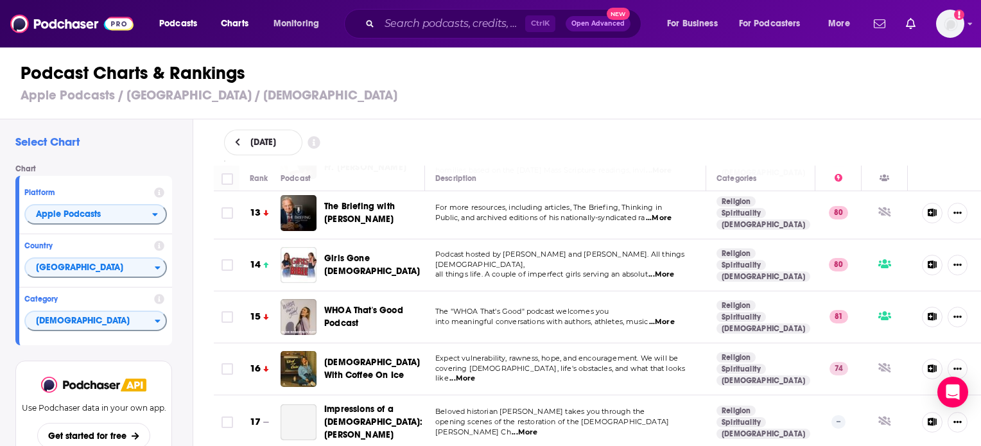
scroll to position [706, 0]
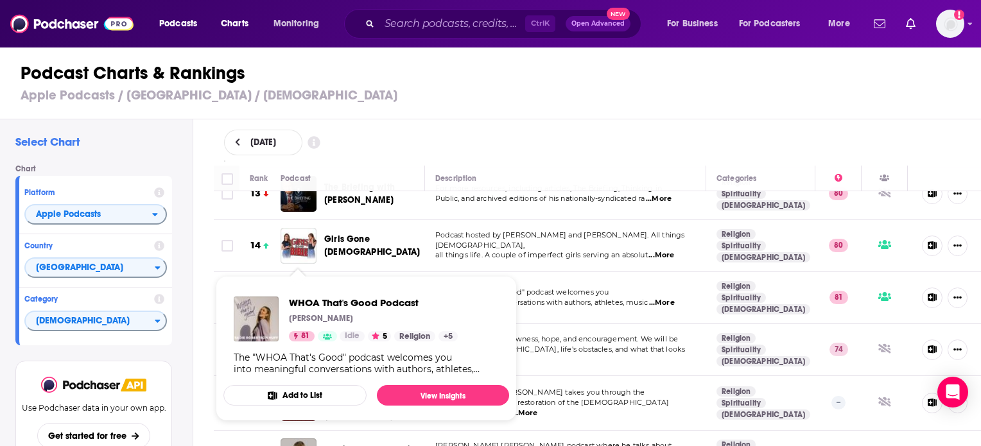
click at [301, 280] on img "WHOA That's Good Podcast" at bounding box center [299, 298] width 36 height 36
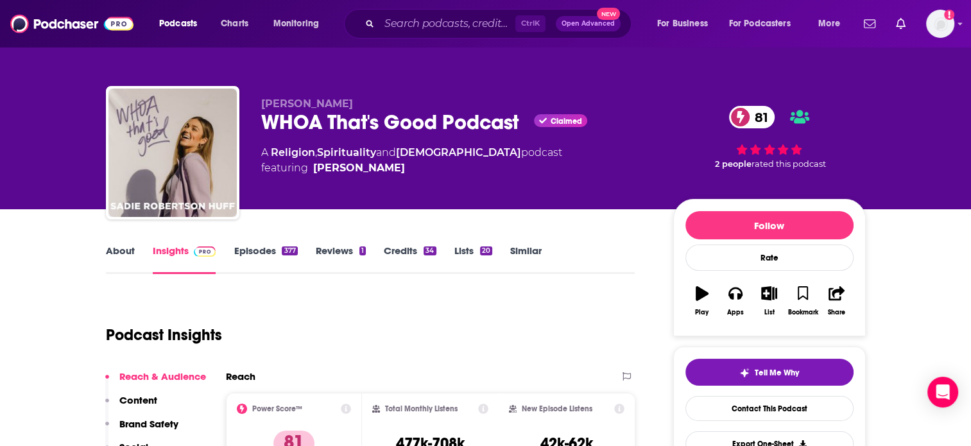
click at [128, 248] on link "About" at bounding box center [120, 260] width 29 height 30
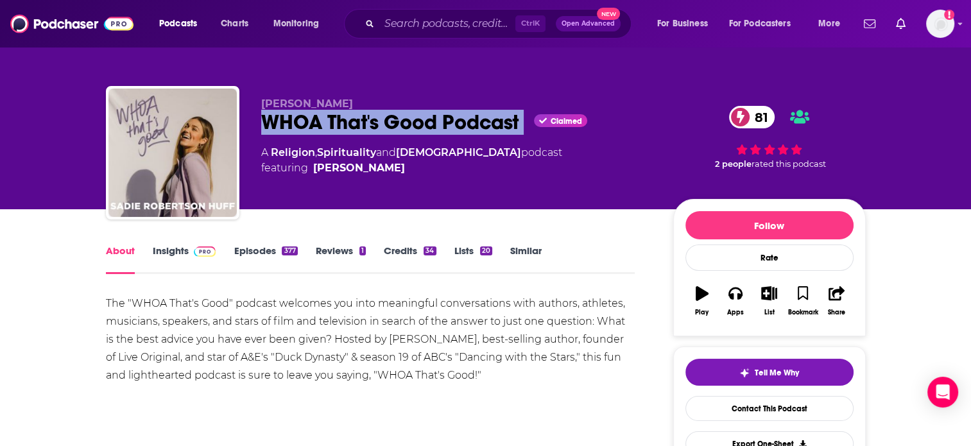
drag, startPoint x: 257, startPoint y: 124, endPoint x: 532, endPoint y: 113, distance: 275.6
click at [532, 113] on div "Sadie Robertson Huff WHOA That's Good Podcast Claimed 81 A Religion , Spiritual…" at bounding box center [486, 155] width 760 height 139
copy div "WHOA That's Good Podcast"
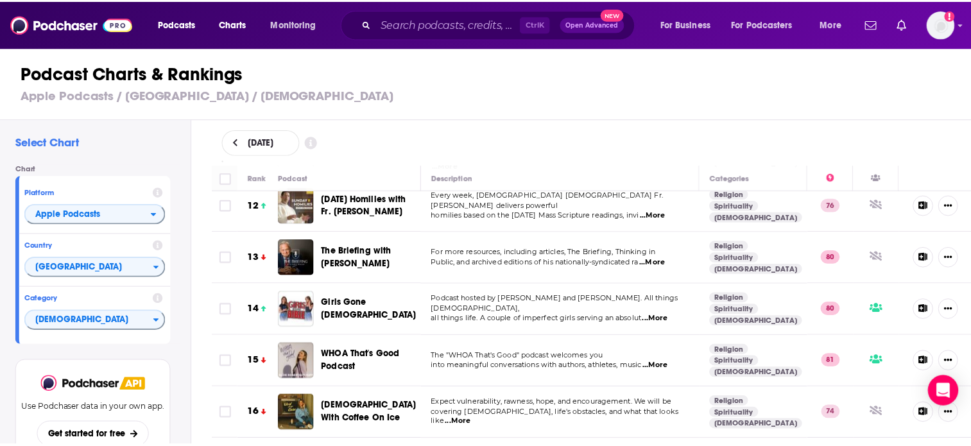
scroll to position [706, 0]
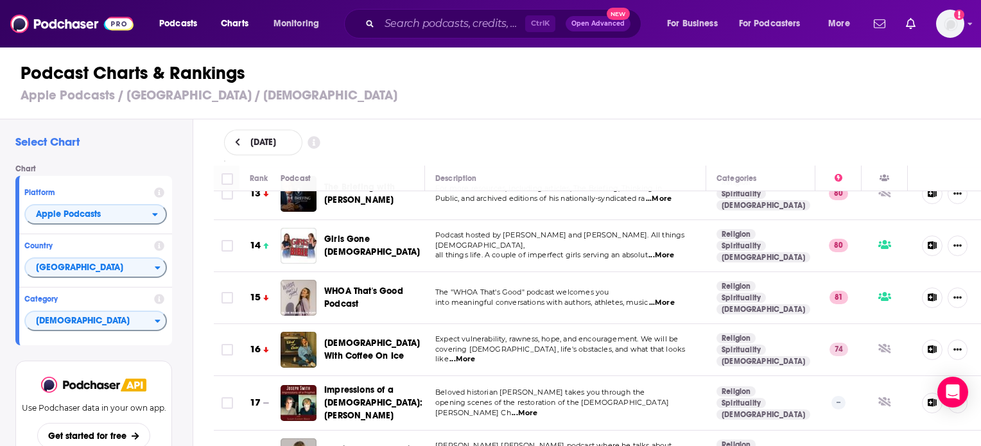
click at [475, 354] on span "...More" at bounding box center [462, 359] width 26 height 10
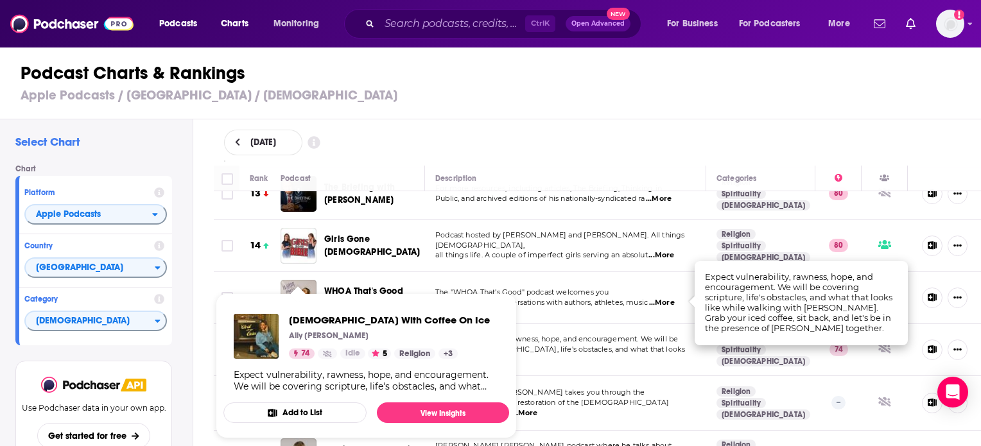
click at [286, 289] on span "Christ With Coffee On Ice Ally Yost 74 Idle 5 Religion + 3 Expect vulnerability…" at bounding box center [366, 366] width 301 height 161
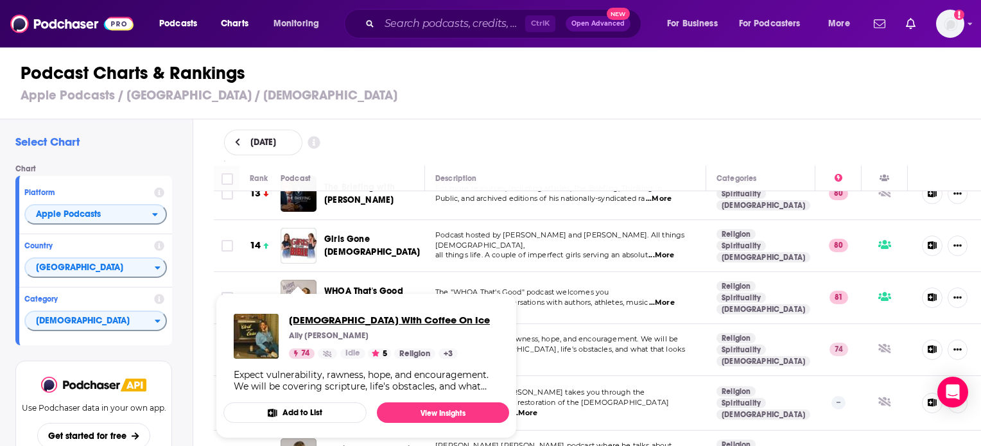
click at [321, 317] on span "Christ With Coffee On Ice" at bounding box center [389, 320] width 201 height 12
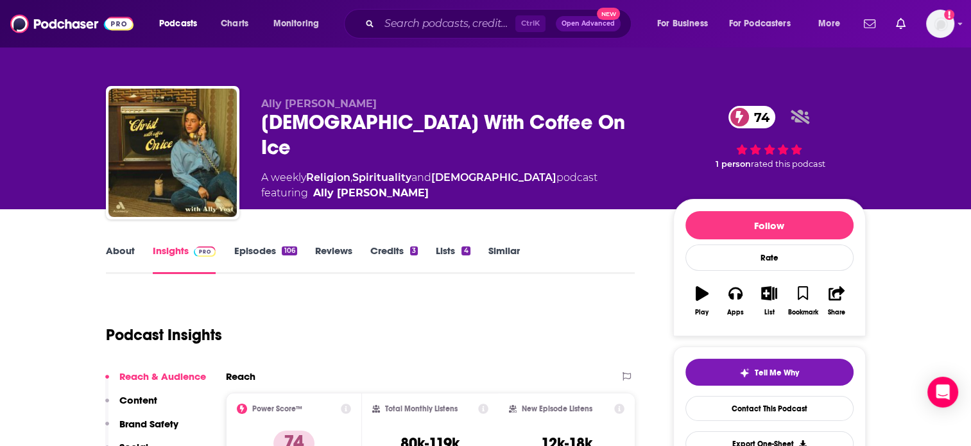
click at [270, 250] on link "Episodes 106" at bounding box center [265, 260] width 63 height 30
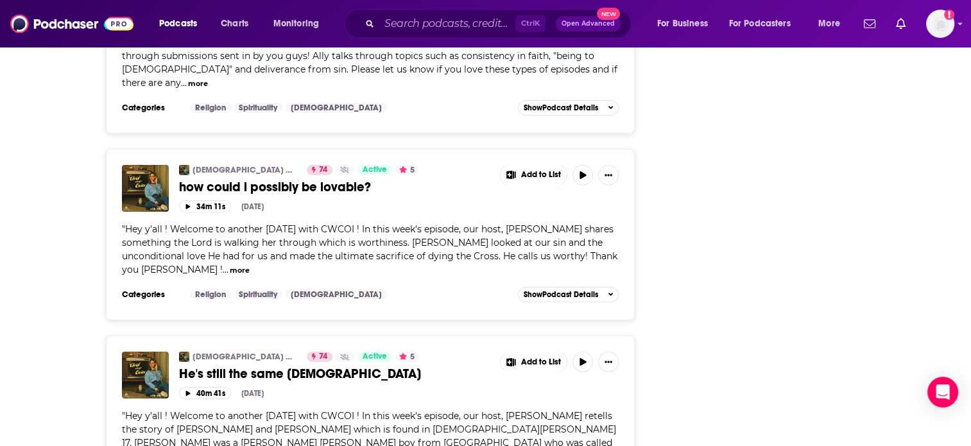
scroll to position [4445, 0]
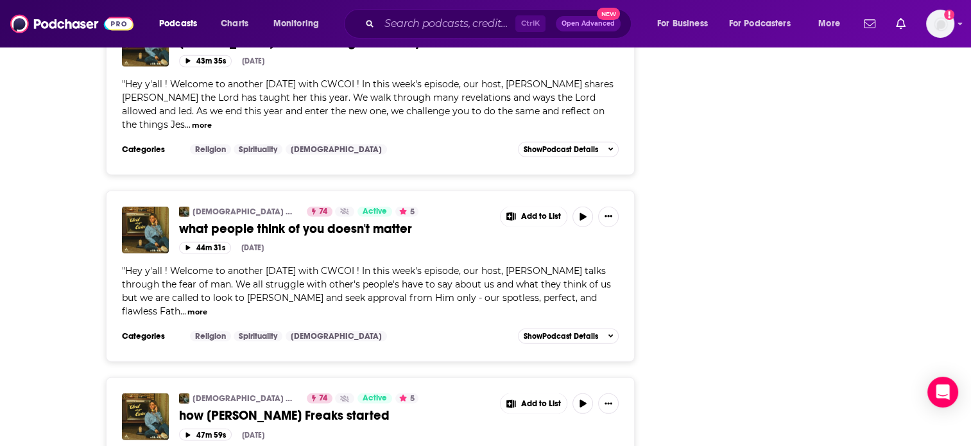
scroll to position [8426, 0]
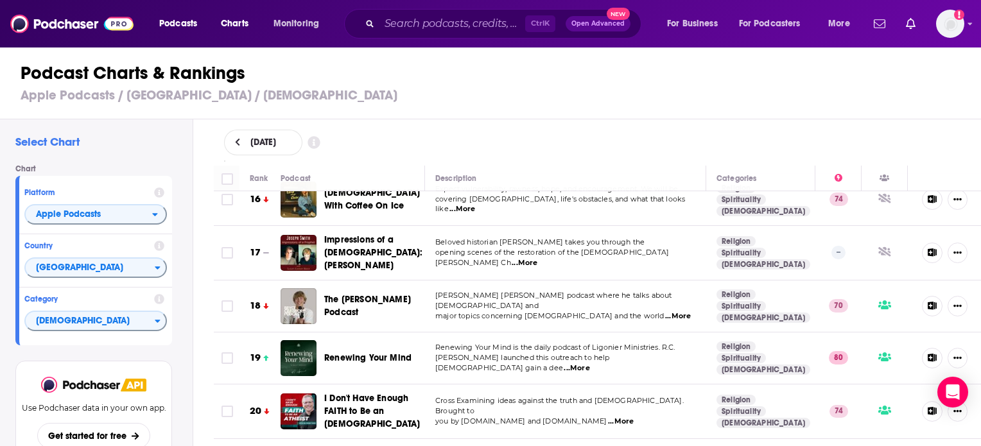
scroll to position [835, 0]
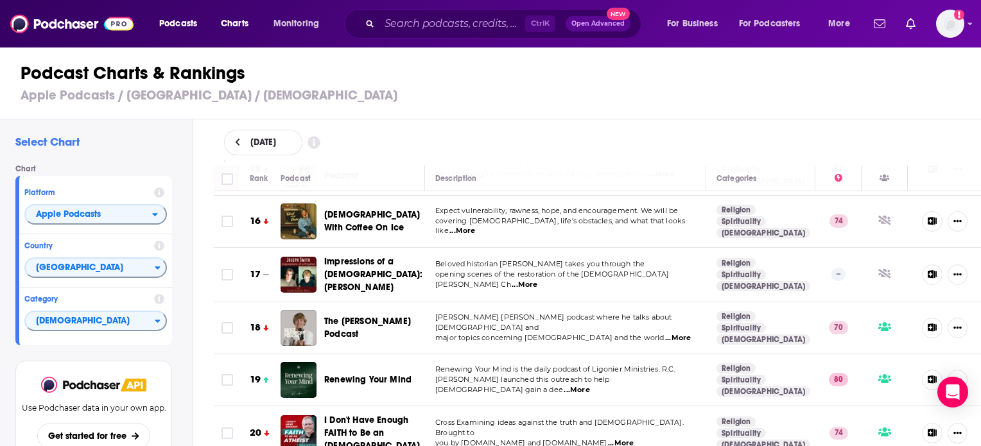
click at [665, 333] on span "...More" at bounding box center [678, 338] width 26 height 10
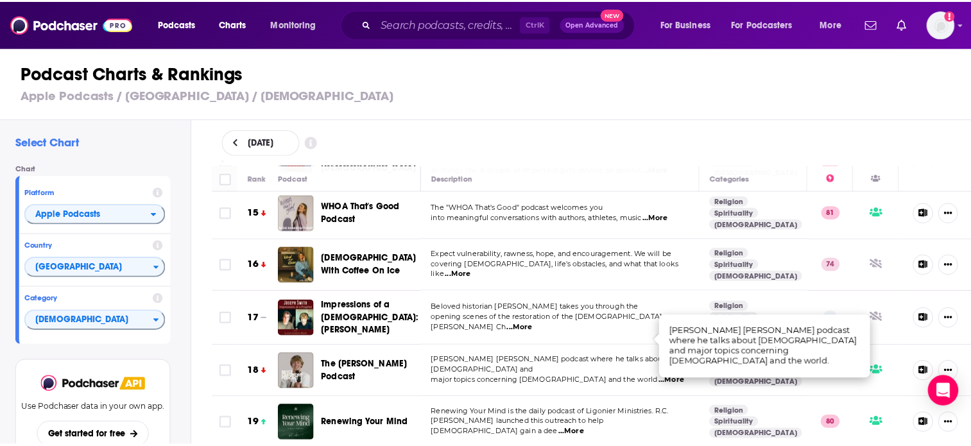
scroll to position [770, 0]
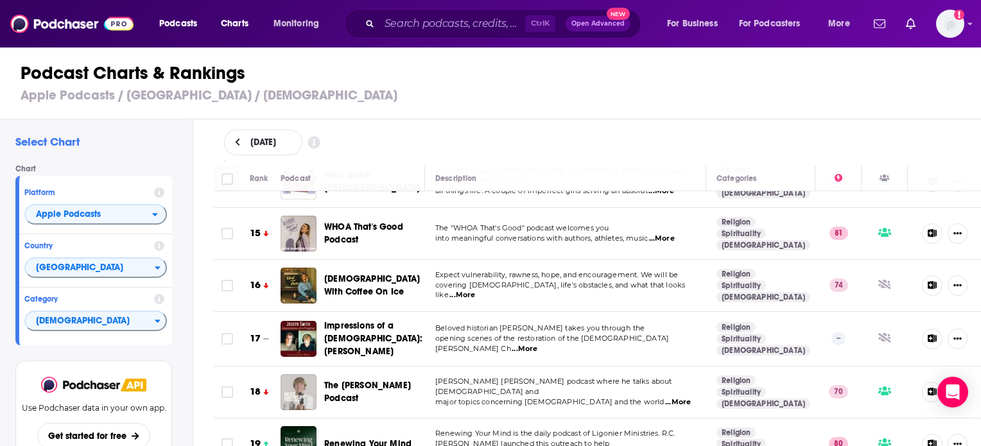
click at [299, 374] on img "The Bryce Crawford Podcast" at bounding box center [299, 392] width 36 height 36
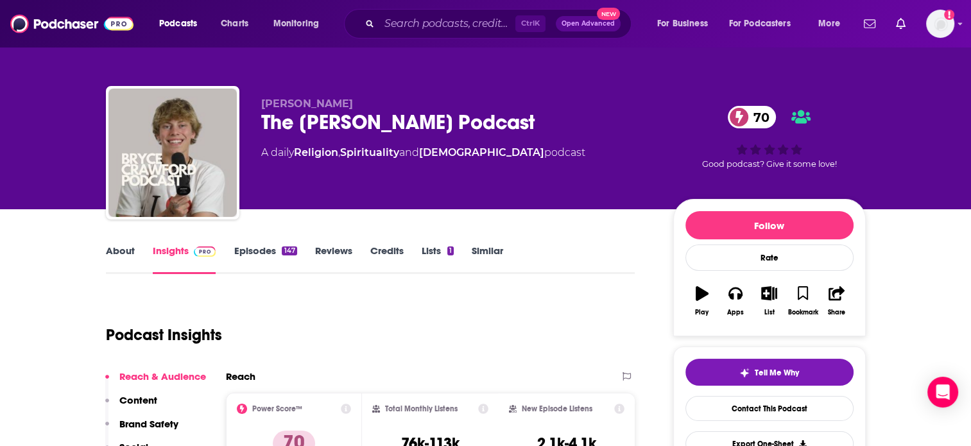
click at [112, 251] on link "About" at bounding box center [120, 260] width 29 height 30
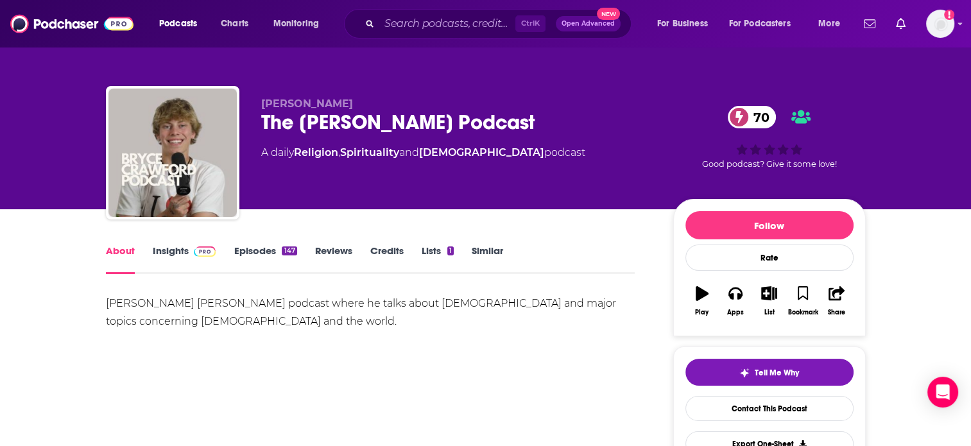
click at [275, 252] on link "Episodes 147" at bounding box center [265, 260] width 63 height 30
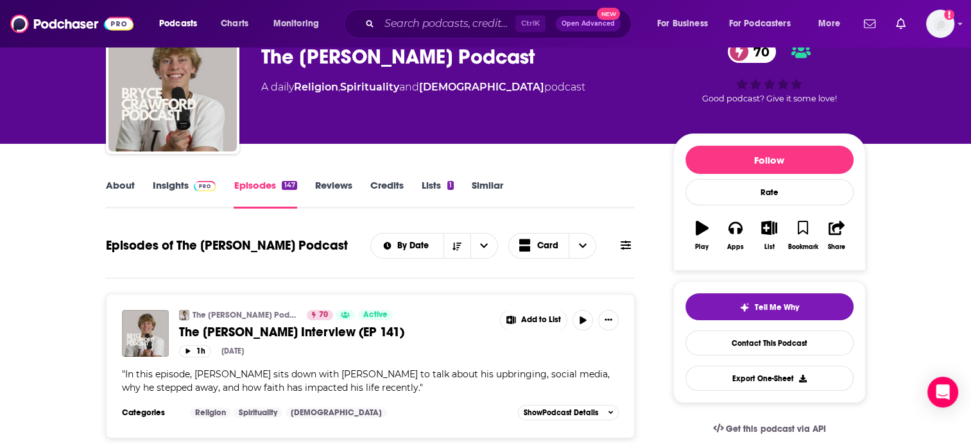
scroll to position [64, 0]
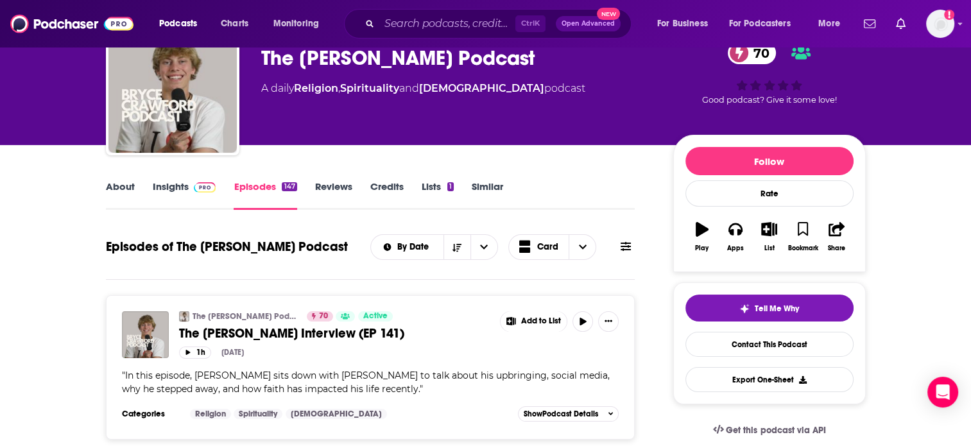
drag, startPoint x: 259, startPoint y: 56, endPoint x: 571, endPoint y: 61, distance: 311.4
click at [571, 61] on div "Bryce Crawford The Bryce Crawford Podcast 70 A daily Religion , Spirituality an…" at bounding box center [486, 91] width 760 height 139
copy h2 "The Bryce Crawford Podcast"
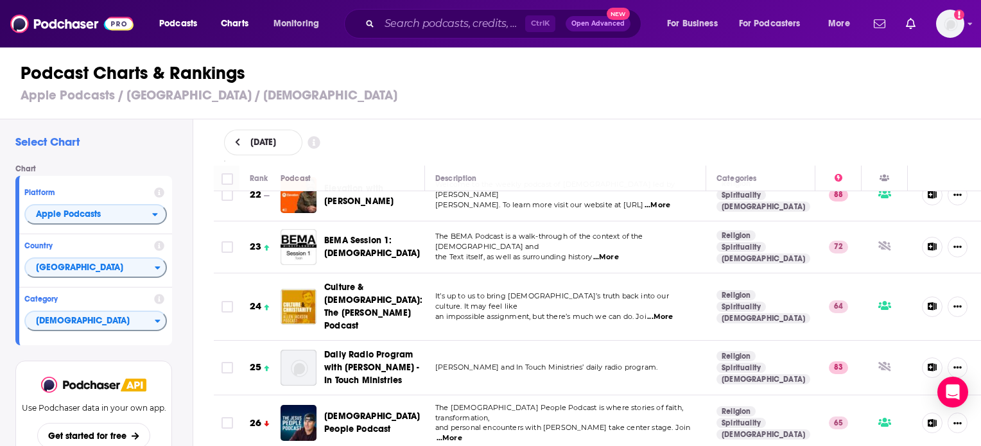
scroll to position [1284, 0]
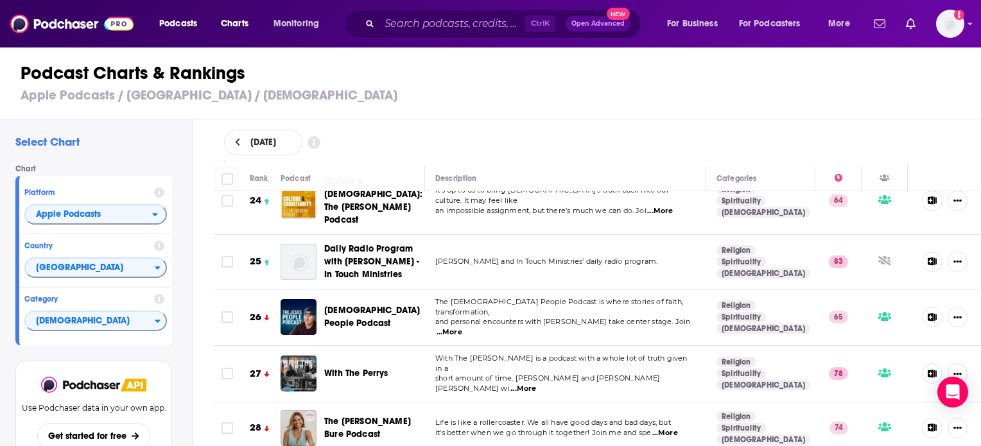
click at [670, 428] on span "...More" at bounding box center [665, 433] width 26 height 10
drag, startPoint x: 794, startPoint y: 385, endPoint x: 384, endPoint y: 367, distance: 410.7
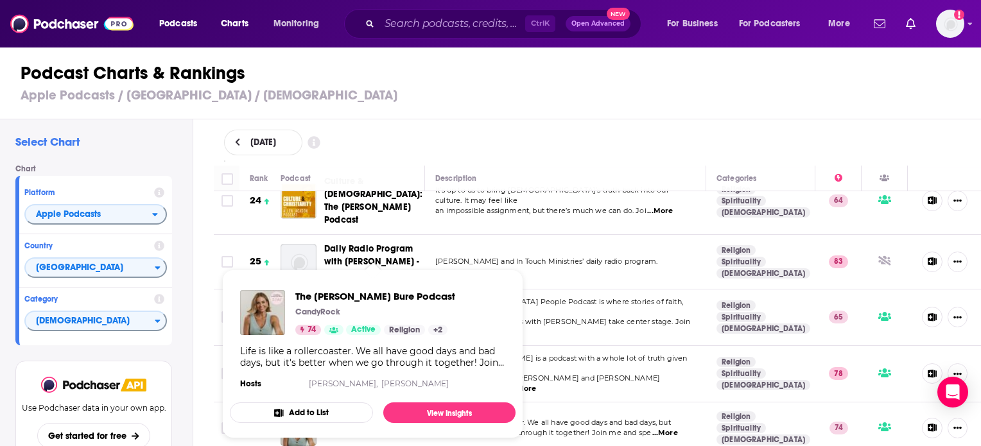
drag, startPoint x: 295, startPoint y: 294, endPoint x: 475, endPoint y: 295, distance: 180.4
click at [475, 295] on div "The Candace Cameron Bure Podcast CandyRock 74 Active Religion + 2 Life is like …" at bounding box center [373, 341] width 286 height 123
copy span "The Candace Cameron Bure Podcast"
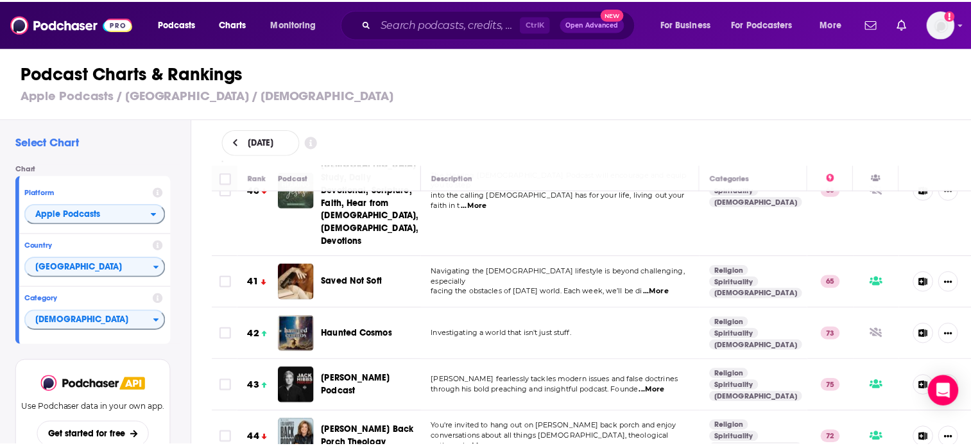
scroll to position [2247, 0]
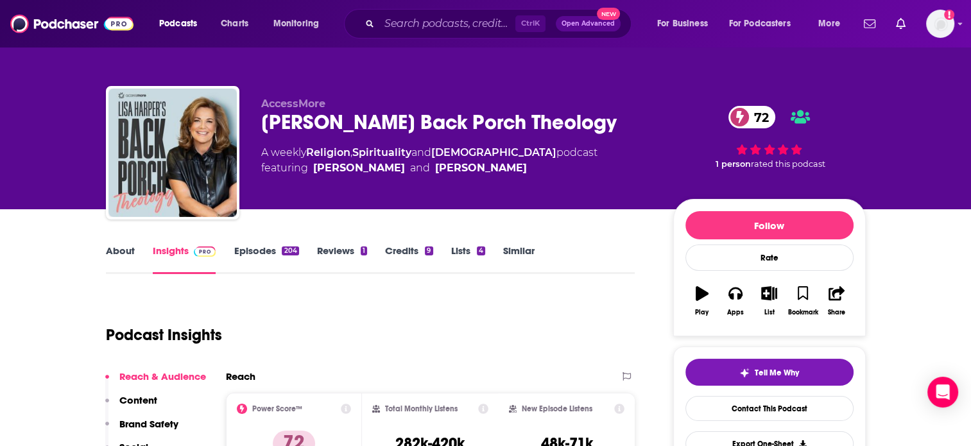
click at [247, 256] on link "Episodes 204" at bounding box center [266, 260] width 65 height 30
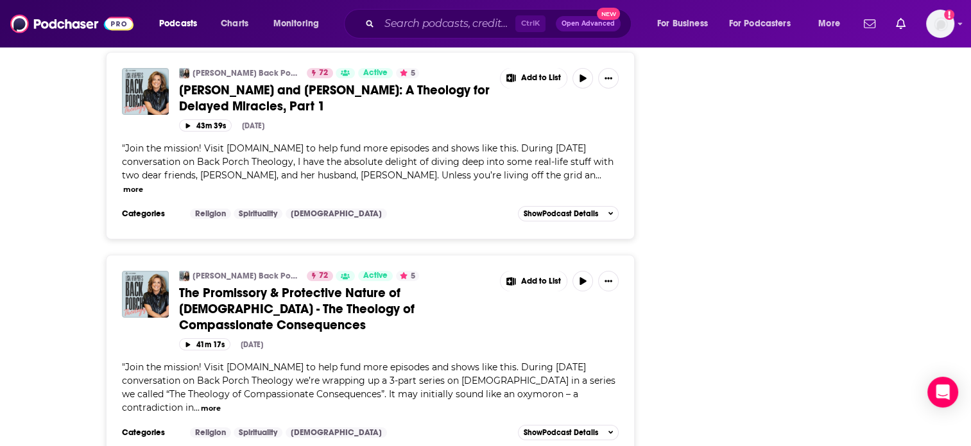
scroll to position [4894, 0]
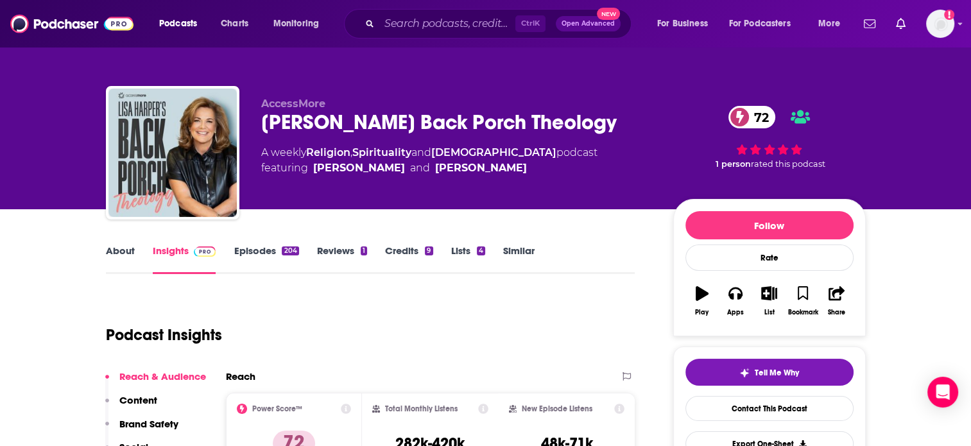
click at [131, 249] on link "About" at bounding box center [120, 260] width 29 height 30
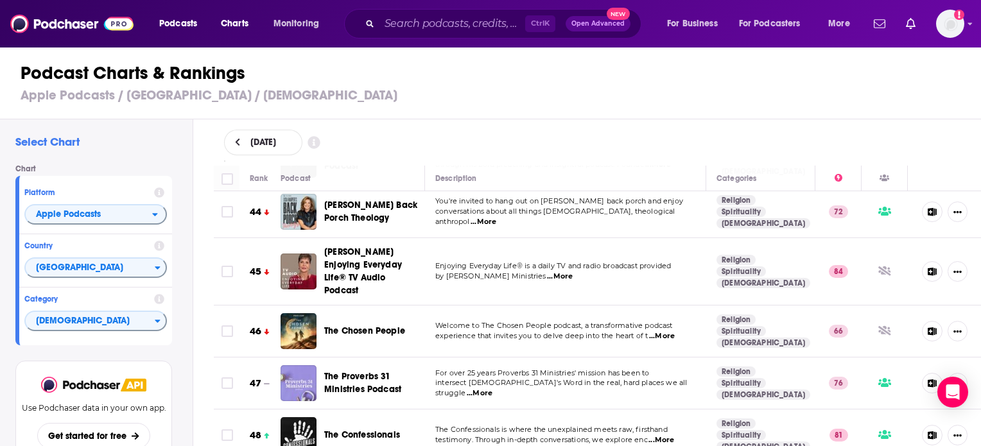
scroll to position [2504, 0]
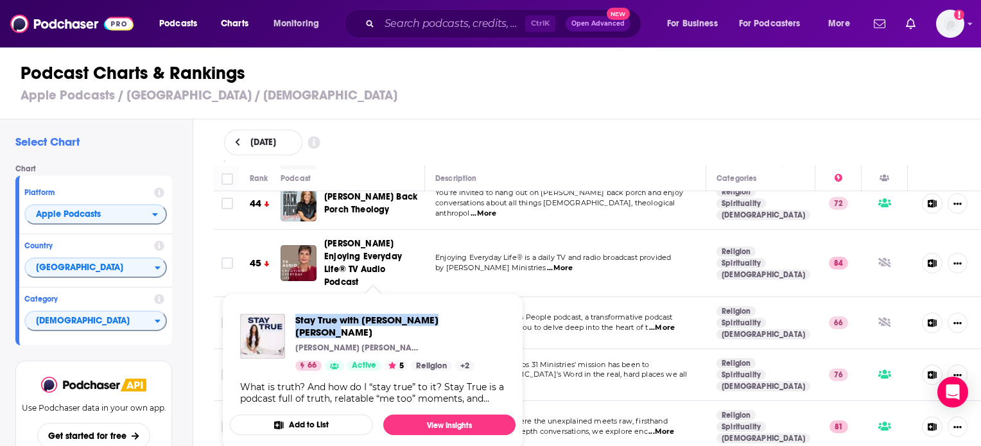
drag, startPoint x: 293, startPoint y: 319, endPoint x: 469, endPoint y: 316, distance: 176.6
click at [469, 316] on div "Stay True with Madison Prewett Troutt Madison Prewett Troutt 66 Active 5 Religi…" at bounding box center [372, 342] width 265 height 57
copy span "Stay True with Madison Prewett Troutt"
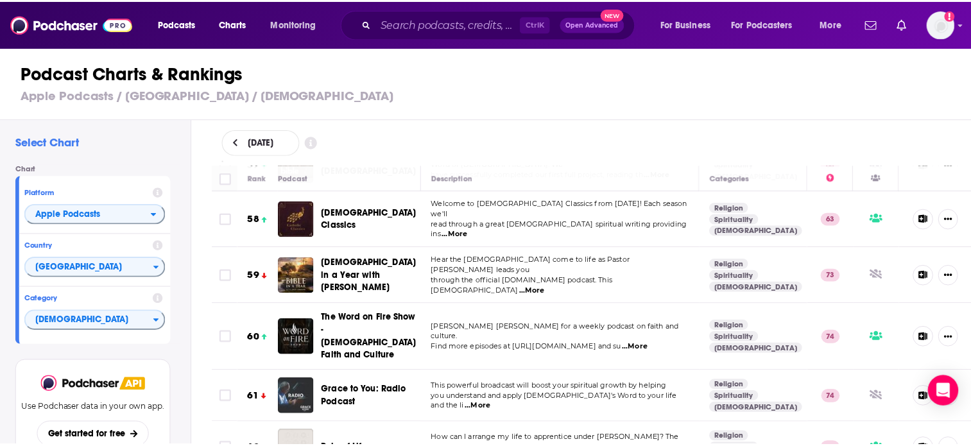
scroll to position [3274, 0]
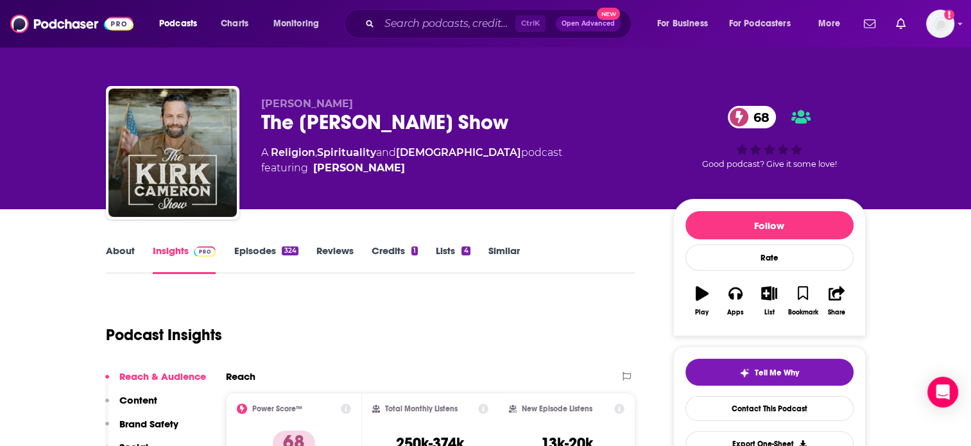
click at [243, 253] on link "Episodes 324" at bounding box center [266, 260] width 64 height 30
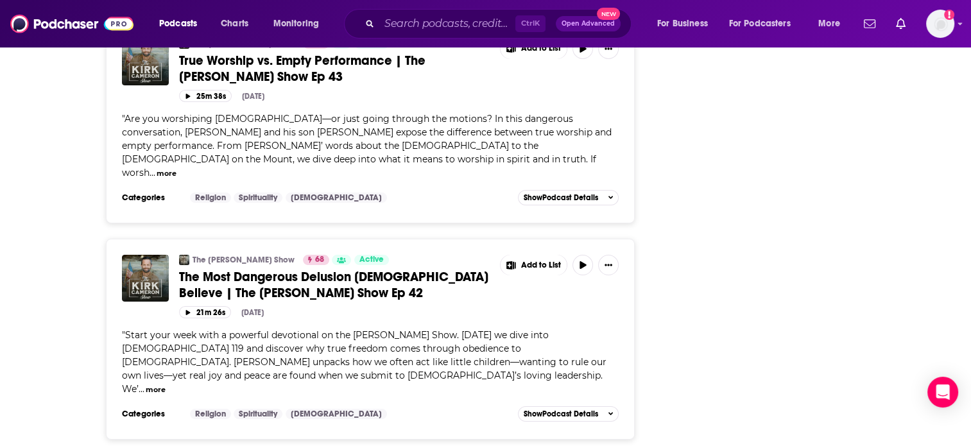
scroll to position [4865, 0]
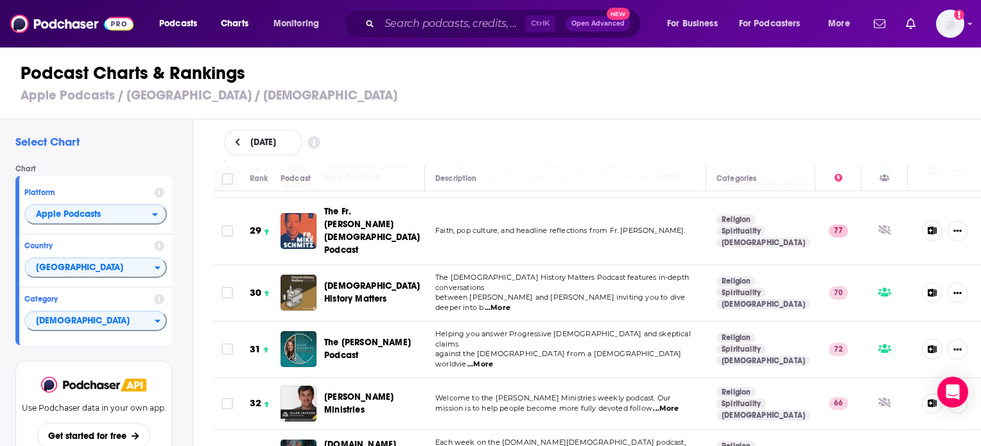
scroll to position [1669, 0]
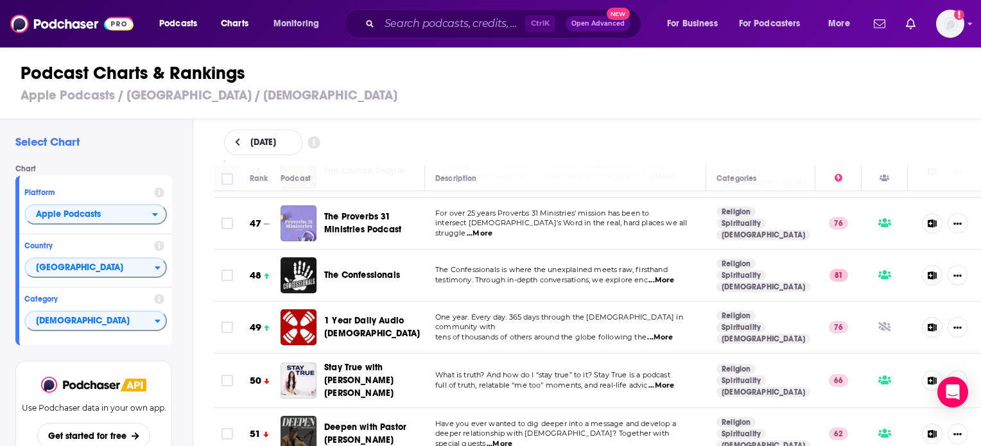
scroll to position [2697, 0]
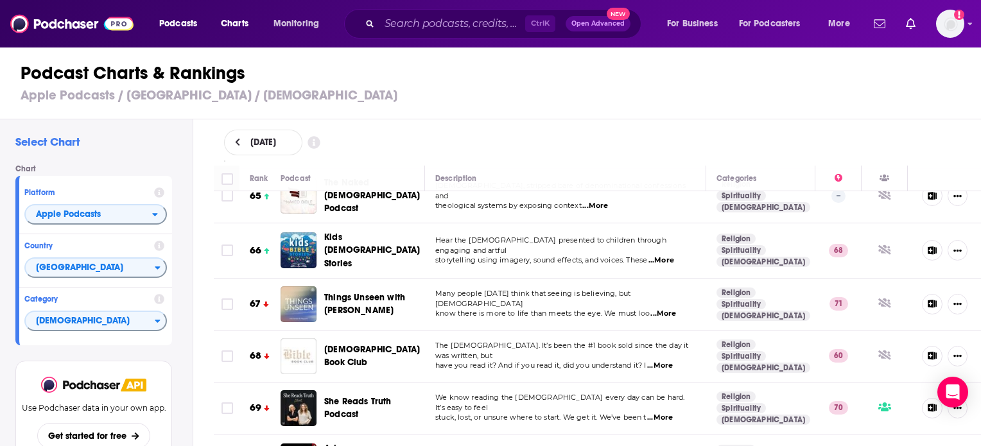
scroll to position [3852, 0]
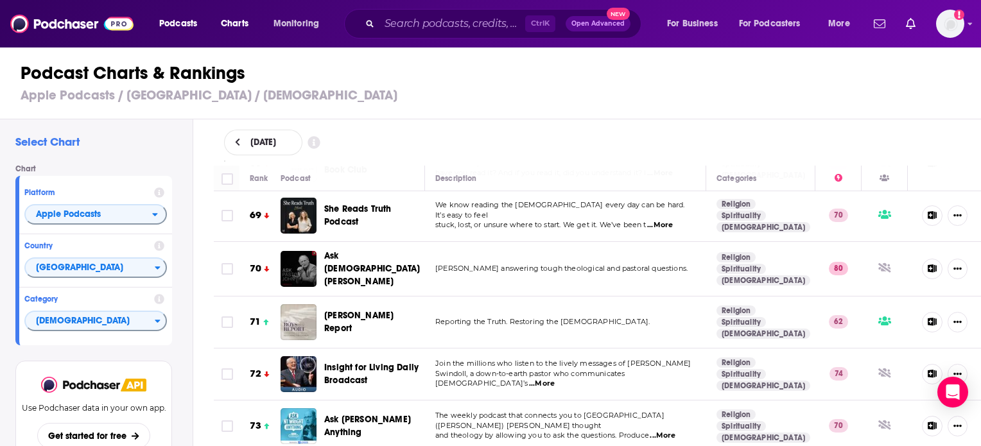
click at [301, 329] on div "Podcasts Charts Monitoring Ctrl K Open Advanced New For Business For Podcasters…" at bounding box center [490, 223] width 981 height 446
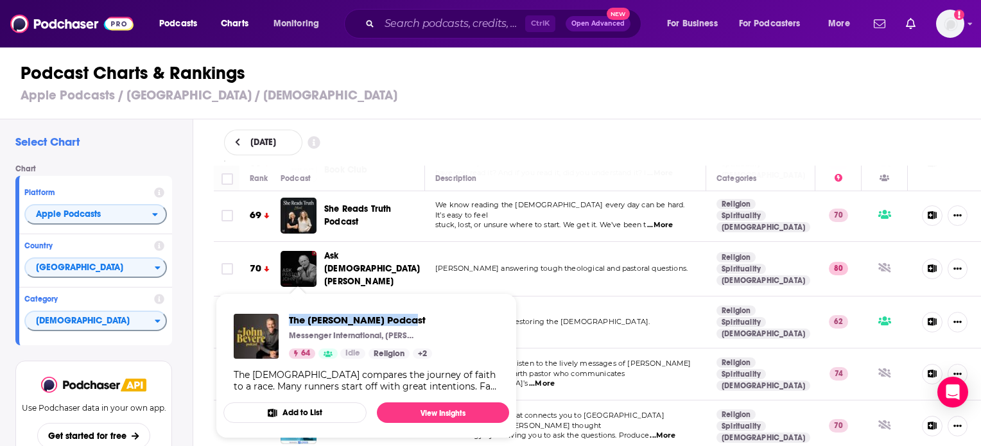
drag, startPoint x: 284, startPoint y: 317, endPoint x: 423, endPoint y: 310, distance: 138.8
click at [423, 310] on div "The John Bevere Podcast Messenger International, John Bevere 64 Idle Religion +…" at bounding box center [366, 353] width 286 height 99
copy span "The John Bevere Podcast"
